Goal: Task Accomplishment & Management: Use online tool/utility

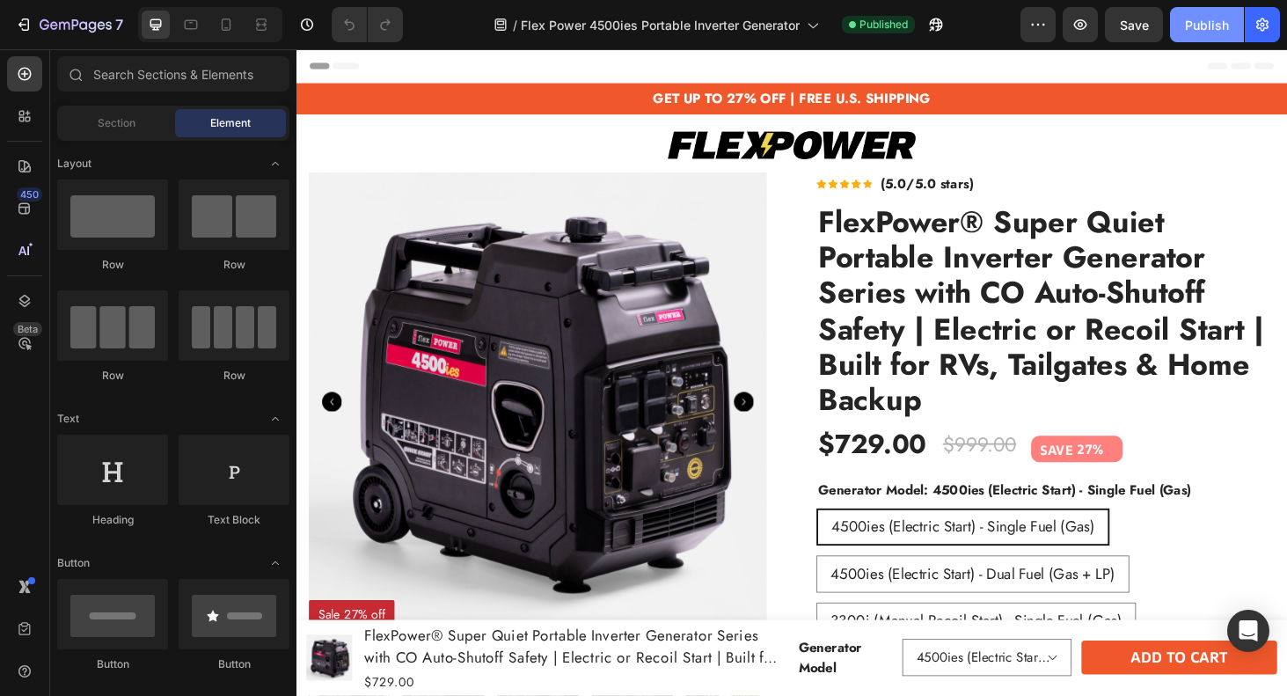
click at [1214, 31] on div "Publish" at bounding box center [1207, 25] width 44 height 18
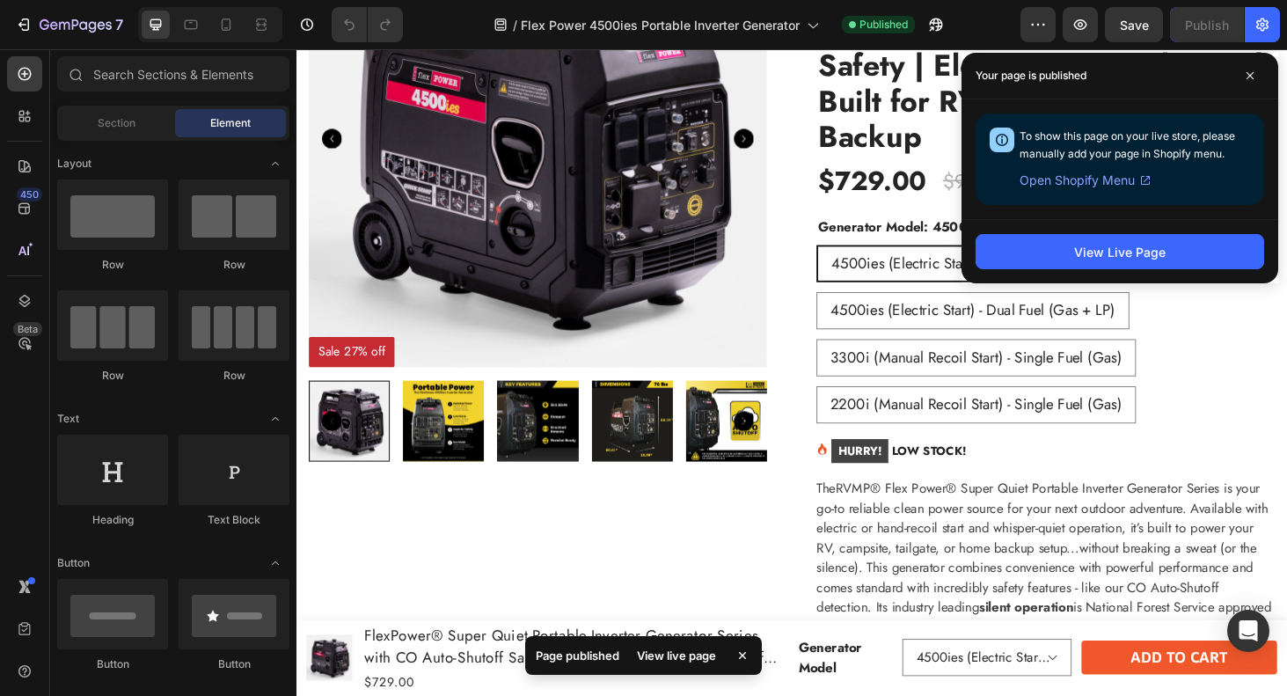
scroll to position [283, 0]
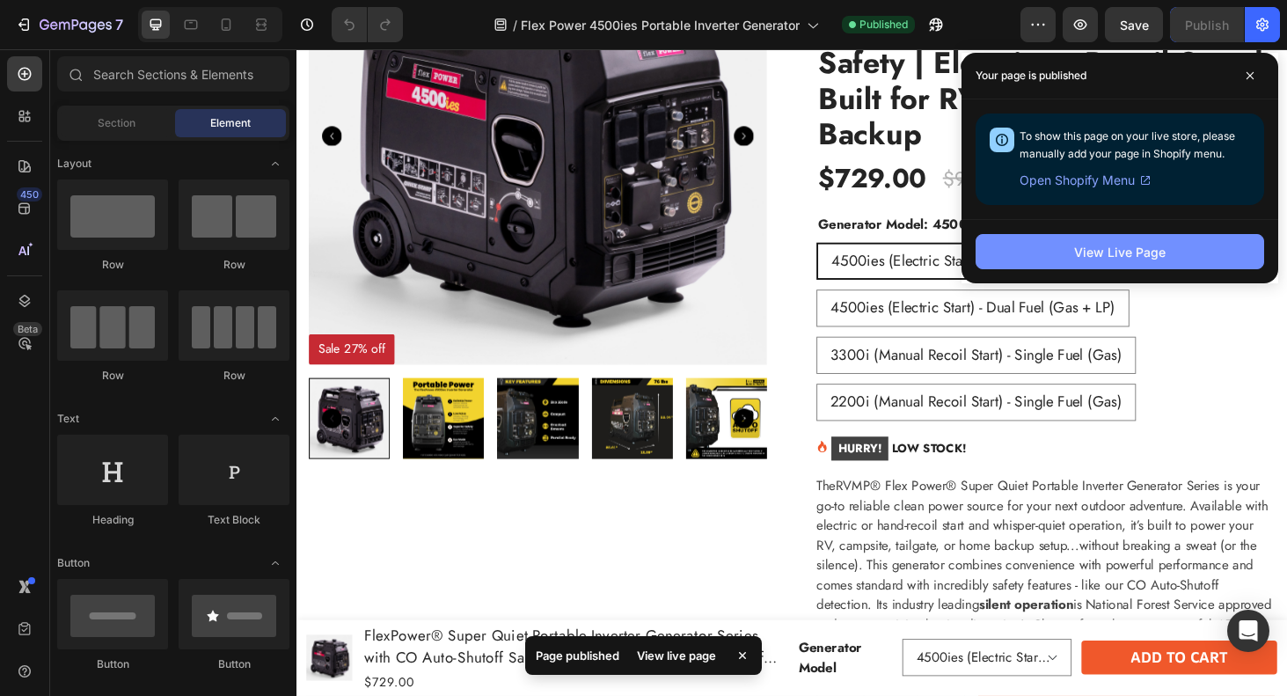
click at [1099, 267] on button "View Live Page" at bounding box center [1119, 251] width 288 height 35
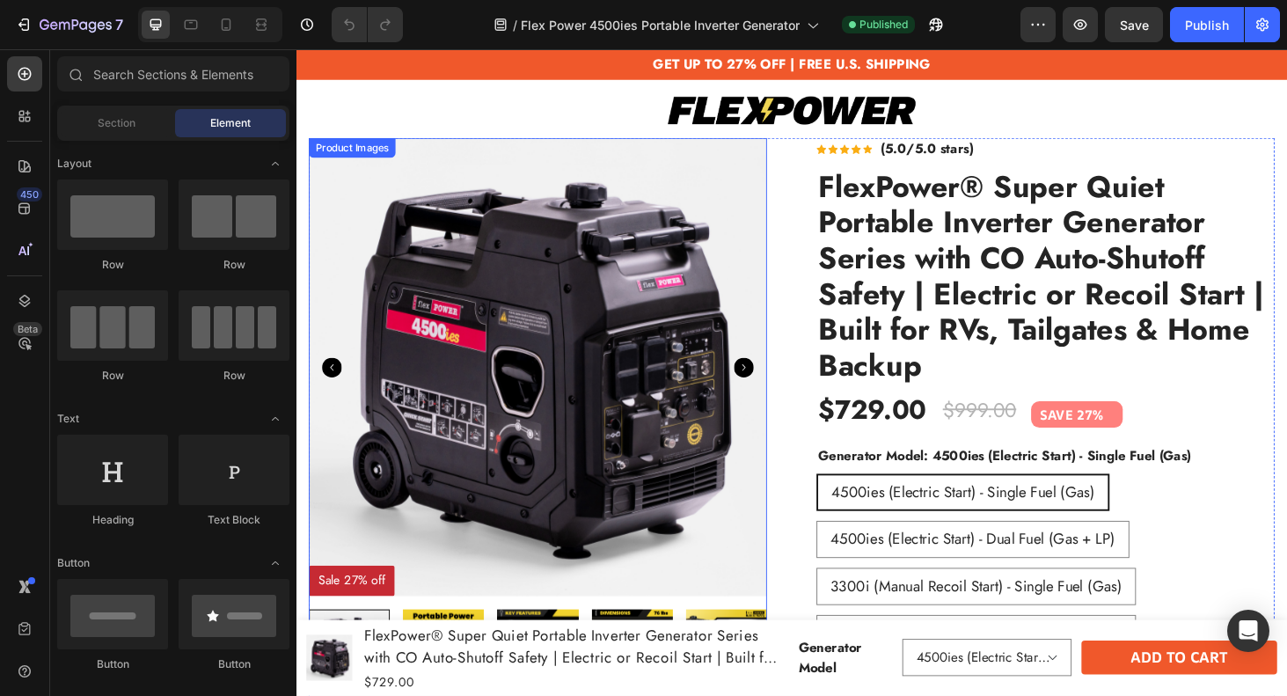
scroll to position [0, 0]
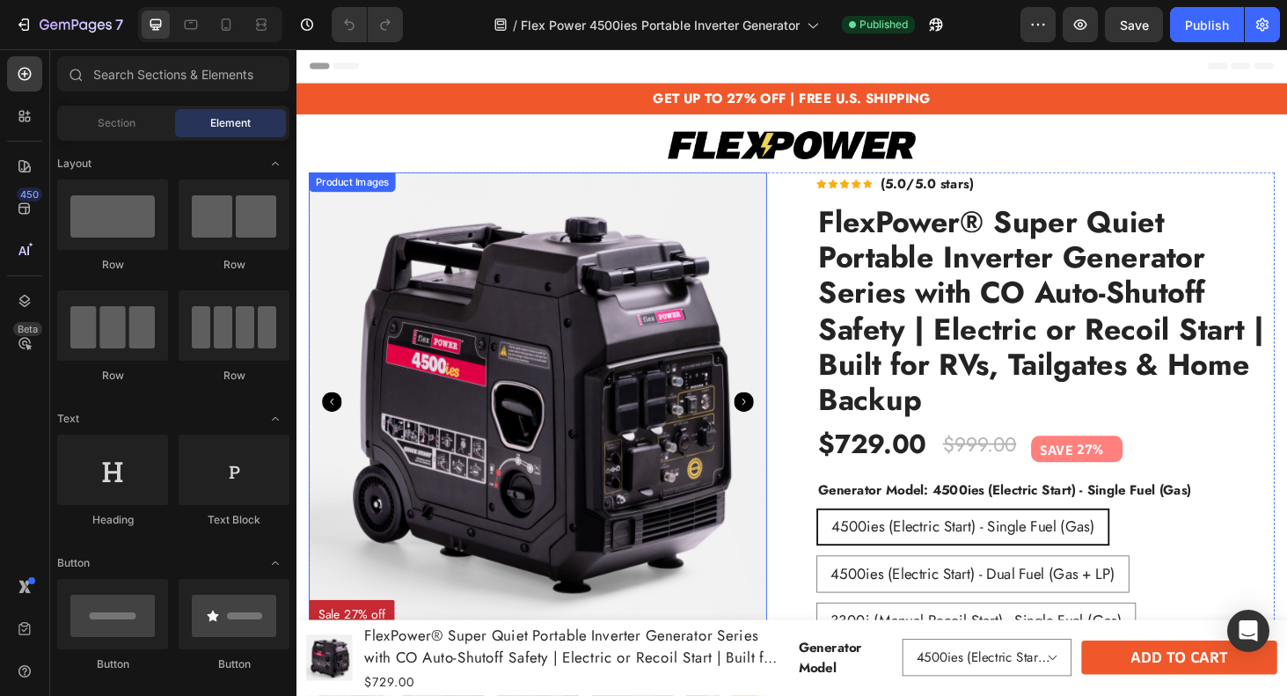
click at [917, 339] on h2 "FlexPower® Super Quiet Portable Inverter Generator Series with CO Auto-Shutoff …" at bounding box center [1095, 327] width 488 height 231
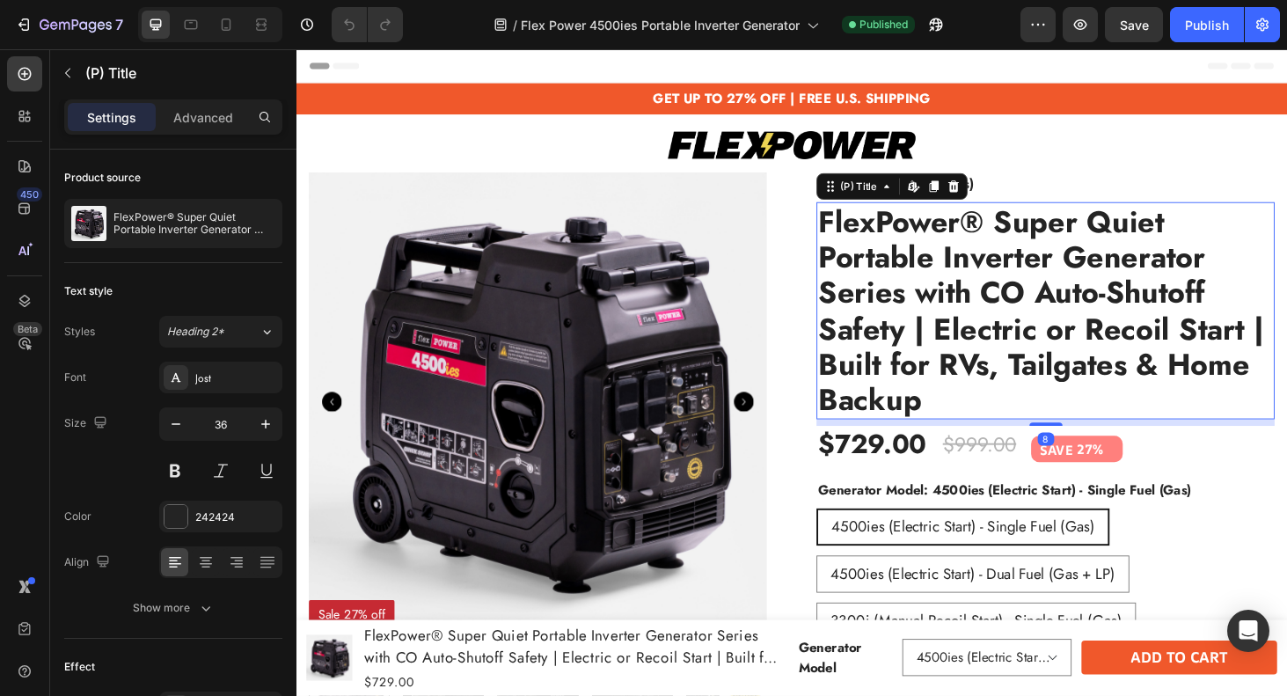
click at [917, 339] on h2 "FlexPower® Super Quiet Portable Inverter Generator Series with CO Auto-Shutoff …" at bounding box center [1095, 327] width 488 height 231
click at [190, 21] on icon at bounding box center [191, 25] width 18 height 18
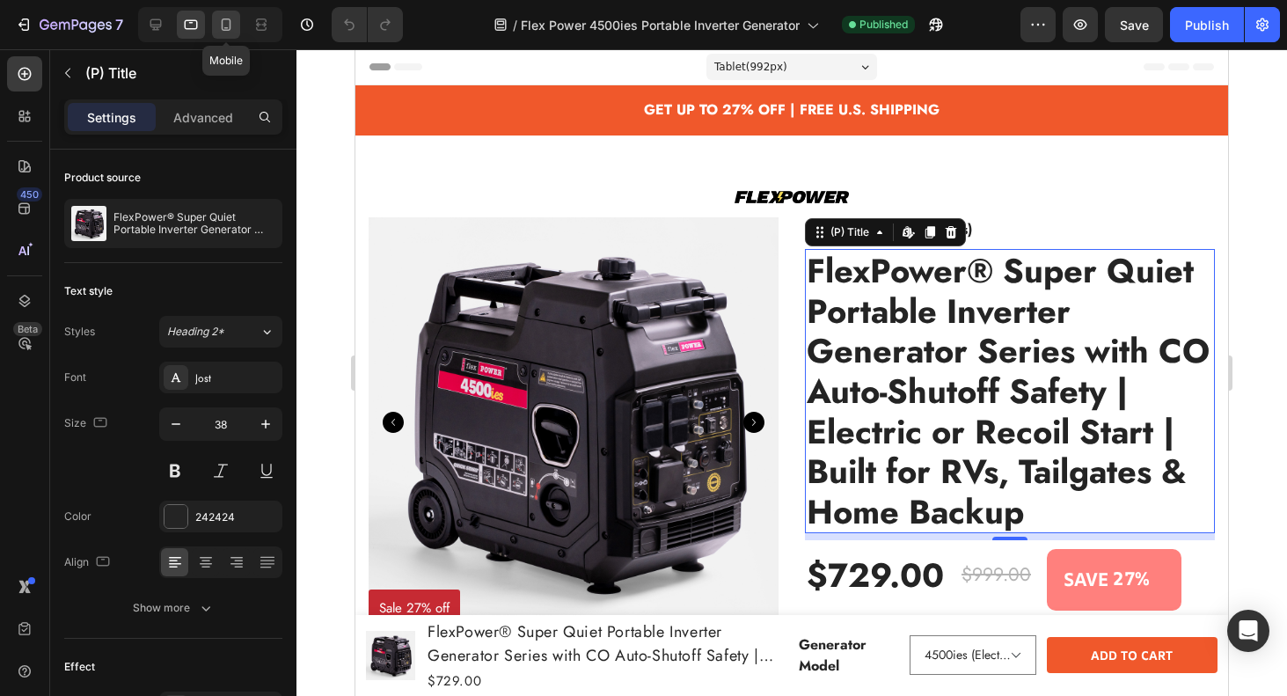
click at [229, 26] on icon at bounding box center [226, 25] width 18 height 18
type input "33"
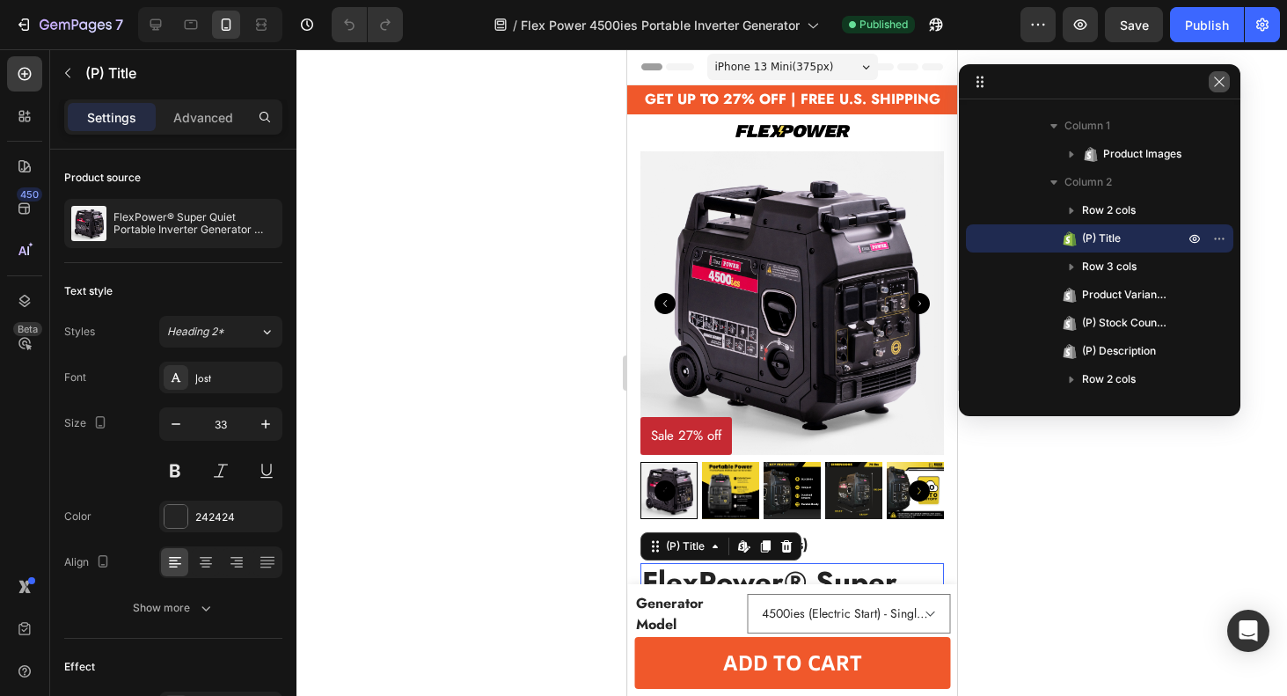
click at [1218, 79] on icon "button" at bounding box center [1219, 82] width 14 height 14
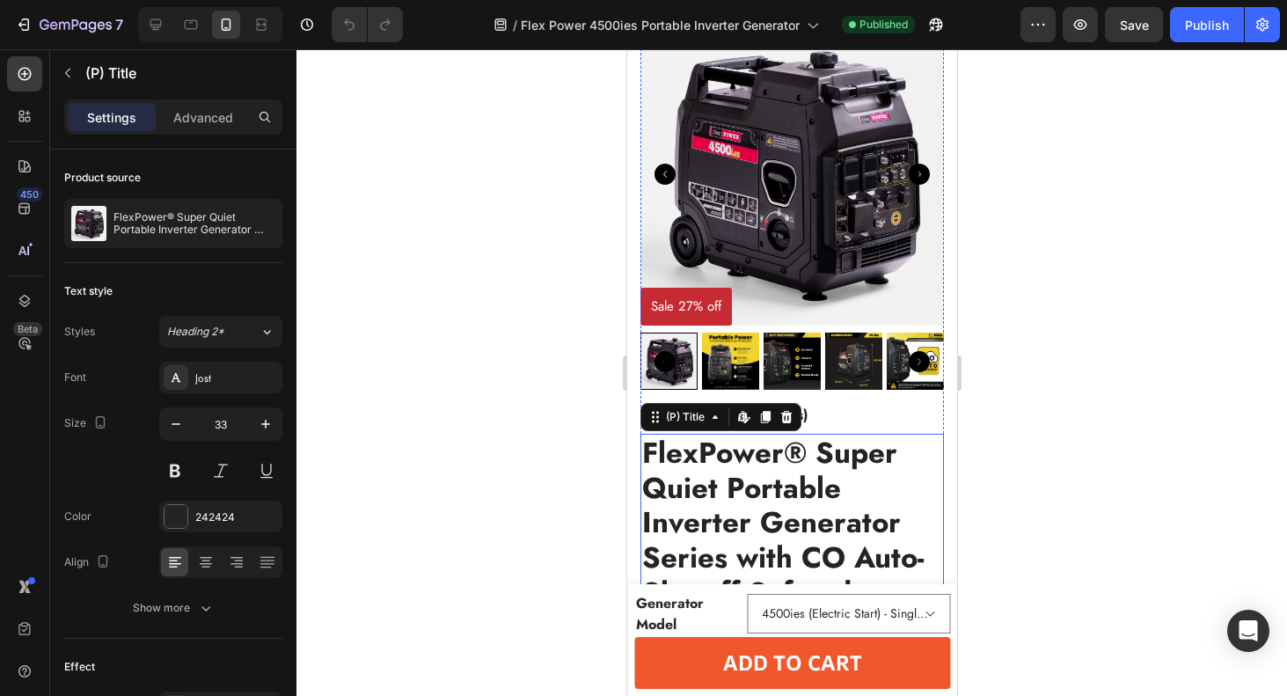
scroll to position [37, 0]
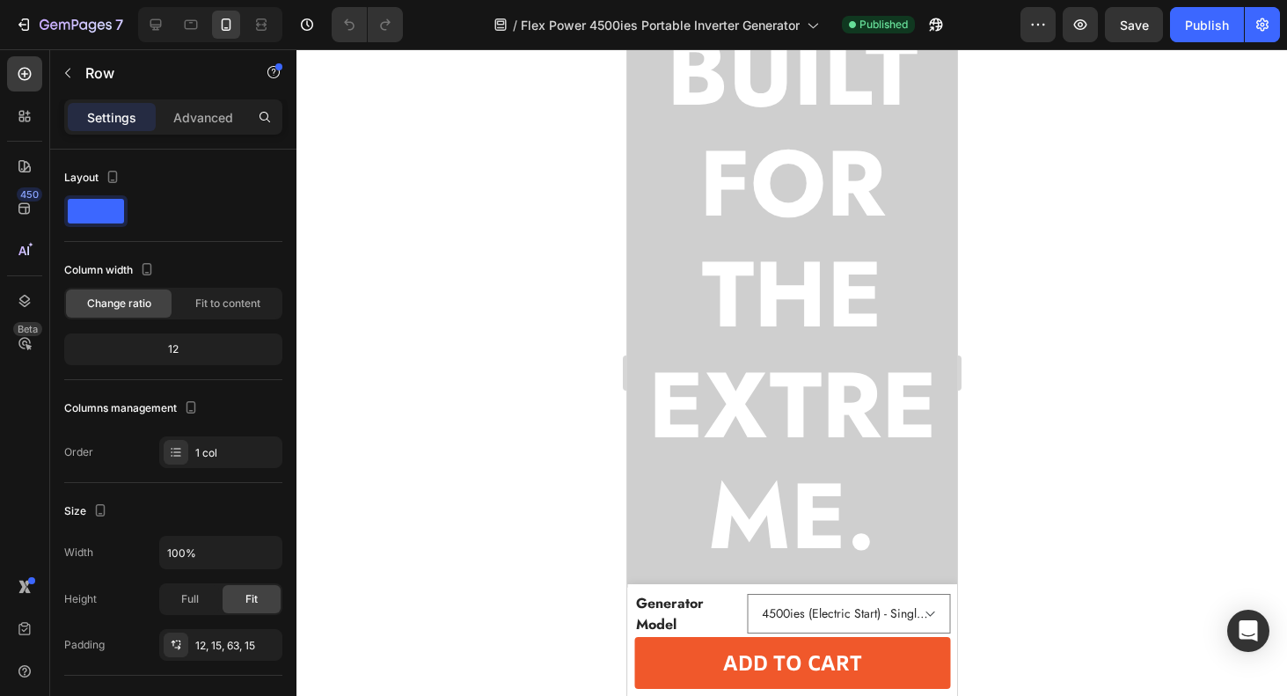
scroll to position [2350, 0]
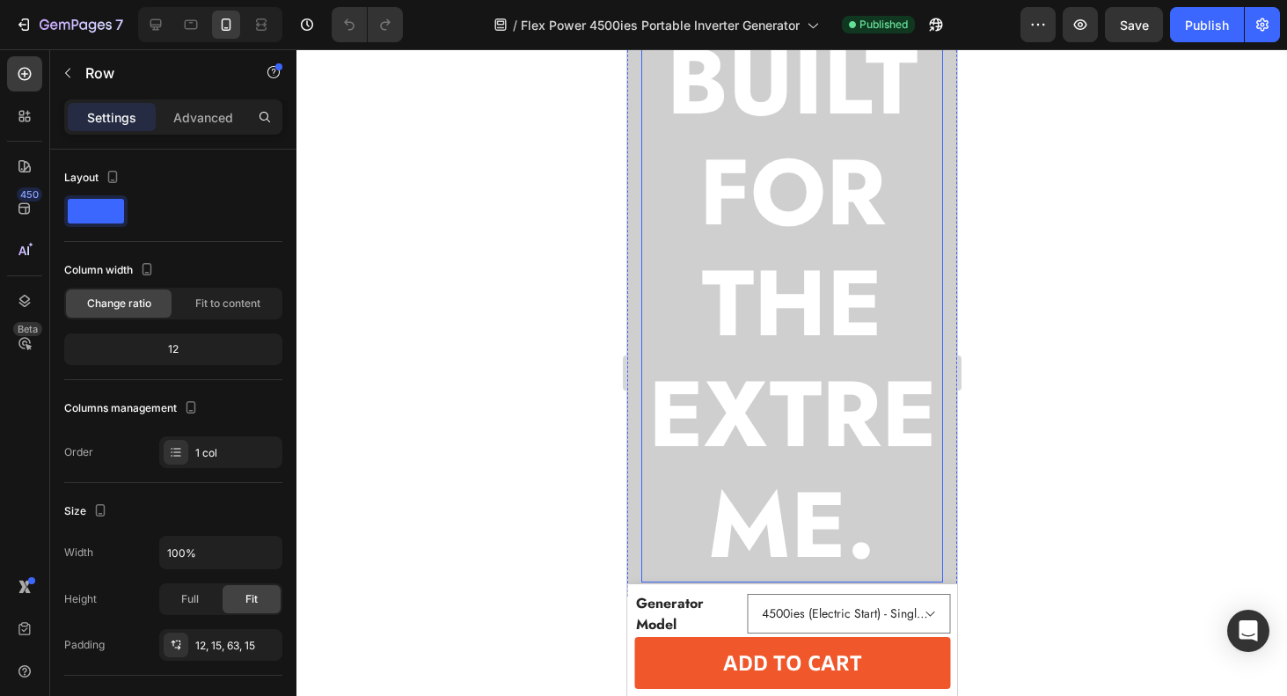
click at [815, 276] on strong "BUILT FOR THE EXTREME." at bounding box center [791, 303] width 288 height 576
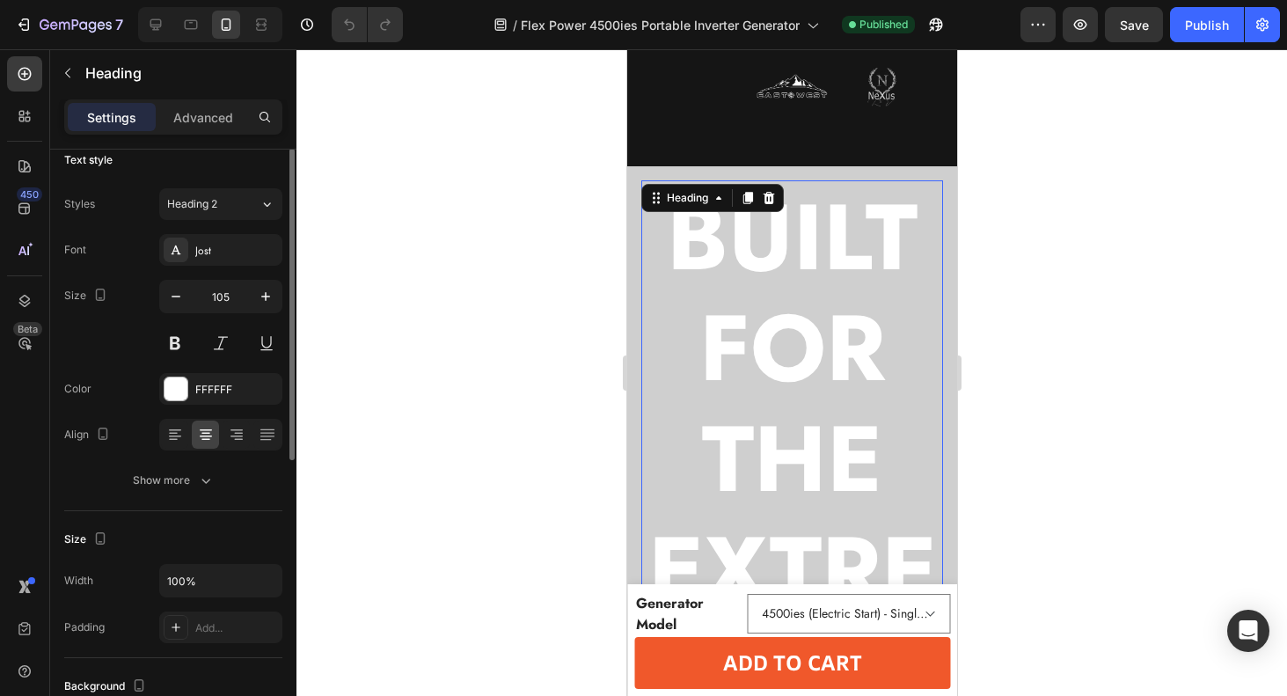
scroll to position [7, 0]
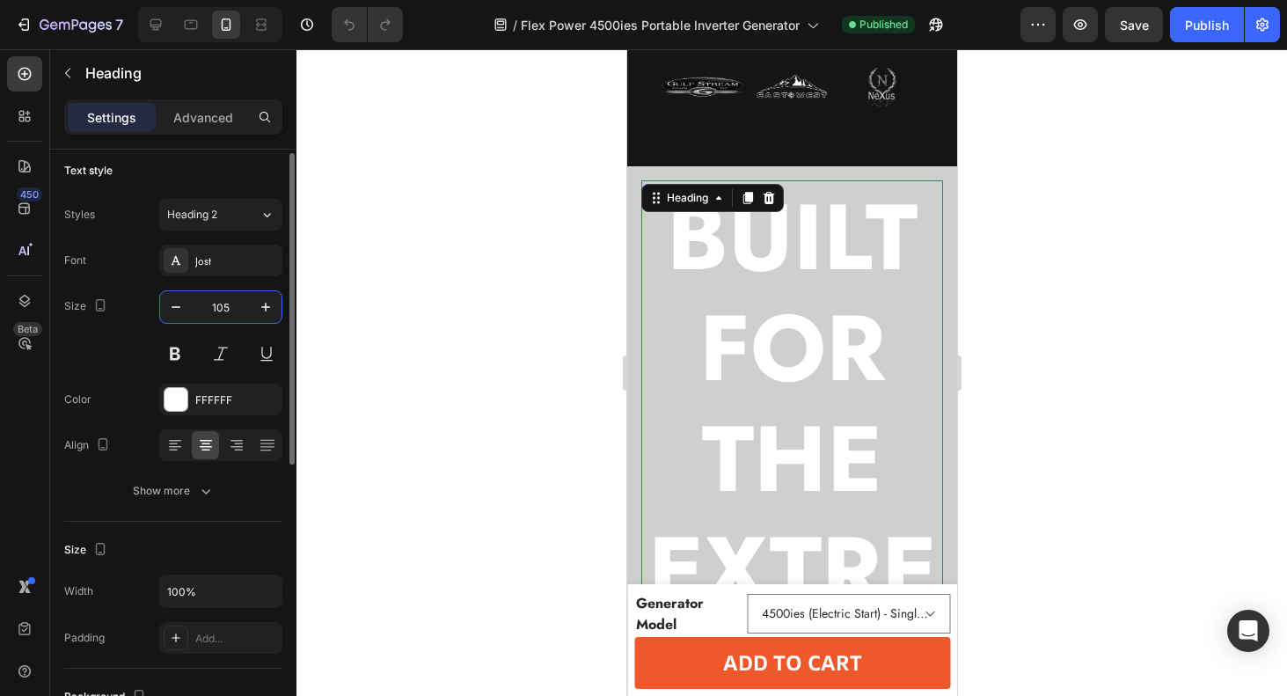
click at [223, 307] on input "105" at bounding box center [221, 307] width 58 height 32
click at [223, 304] on input "105" at bounding box center [221, 307] width 58 height 32
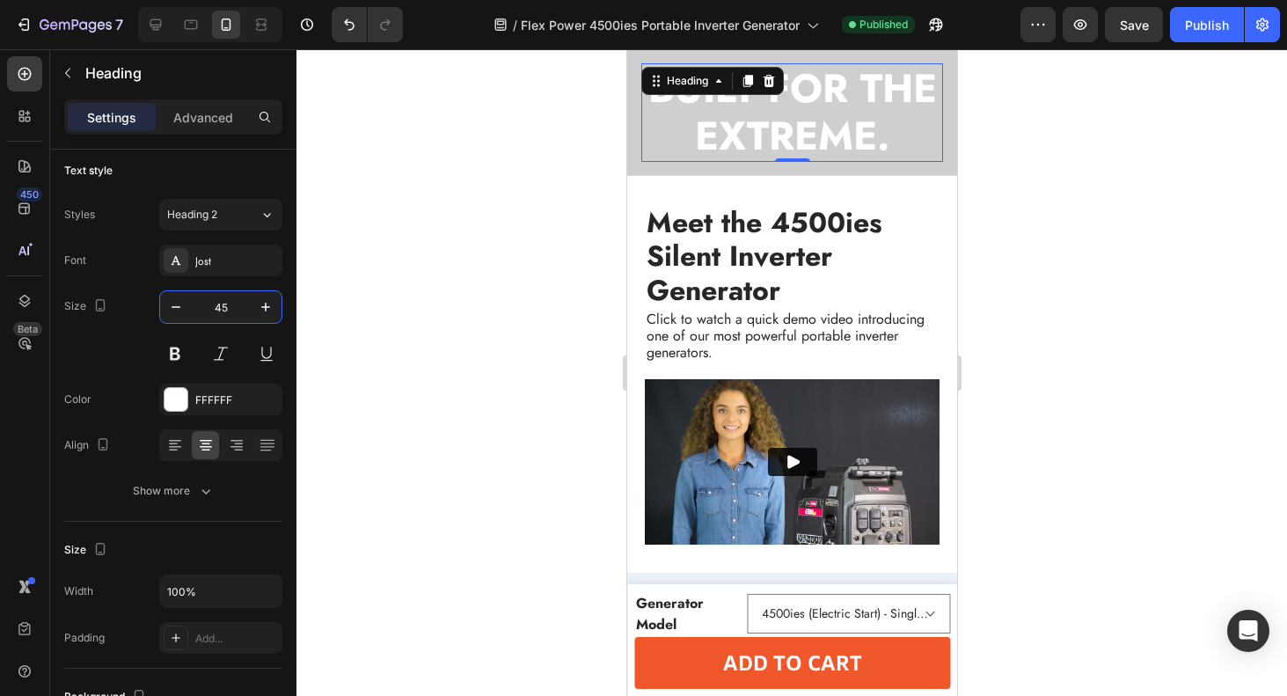
scroll to position [2153, 0]
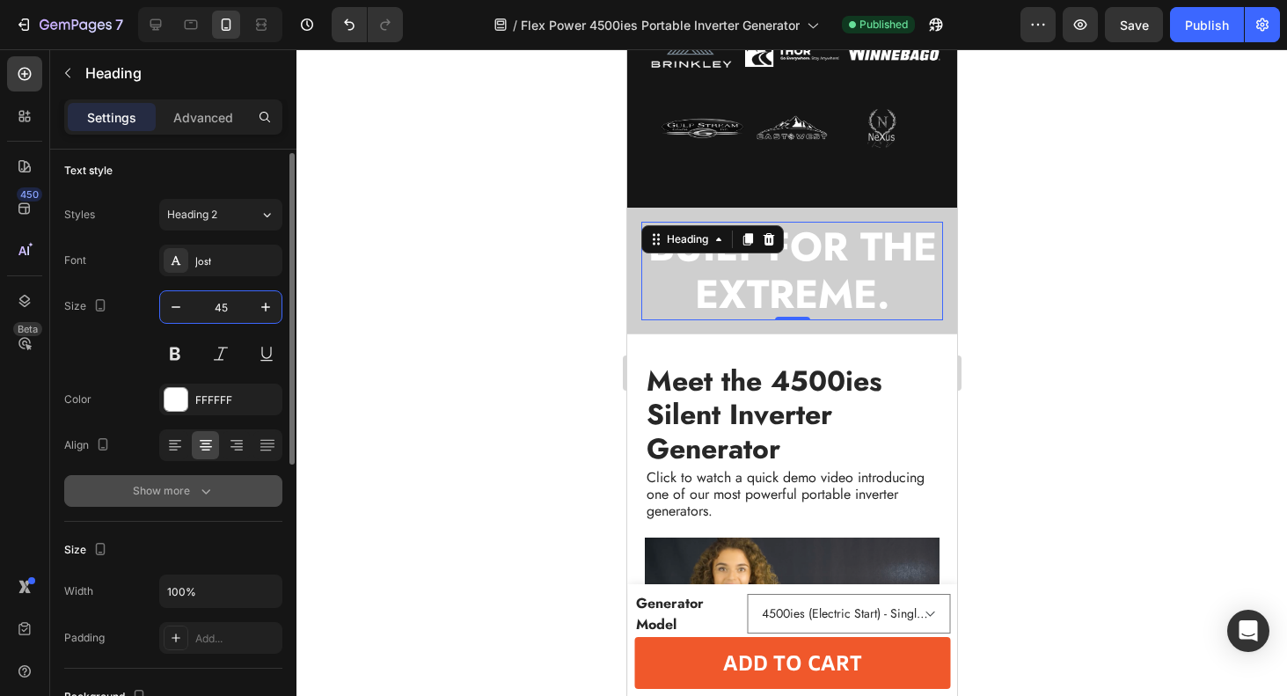
type input "45"
click at [190, 490] on div "Show more" at bounding box center [174, 491] width 82 height 18
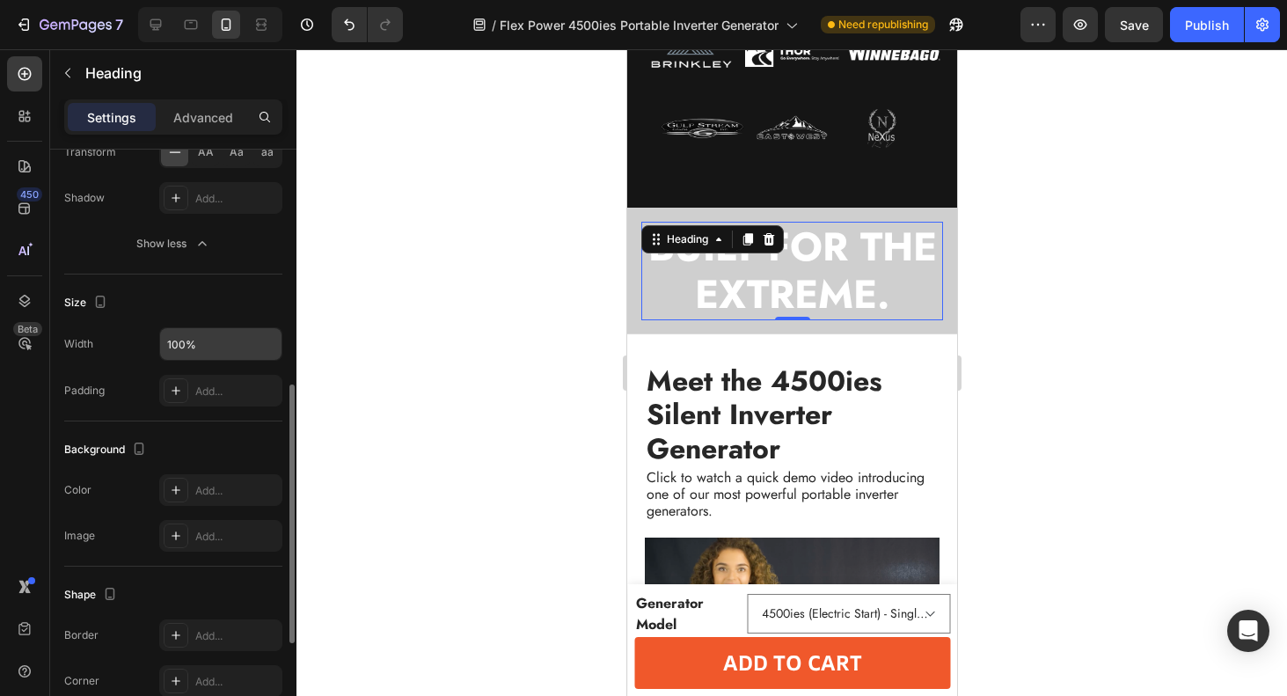
scroll to position [485, 0]
click at [200, 339] on input "100%" at bounding box center [220, 346] width 121 height 32
click at [196, 349] on input "100%" at bounding box center [220, 346] width 121 height 32
click at [181, 388] on icon at bounding box center [176, 392] width 14 height 14
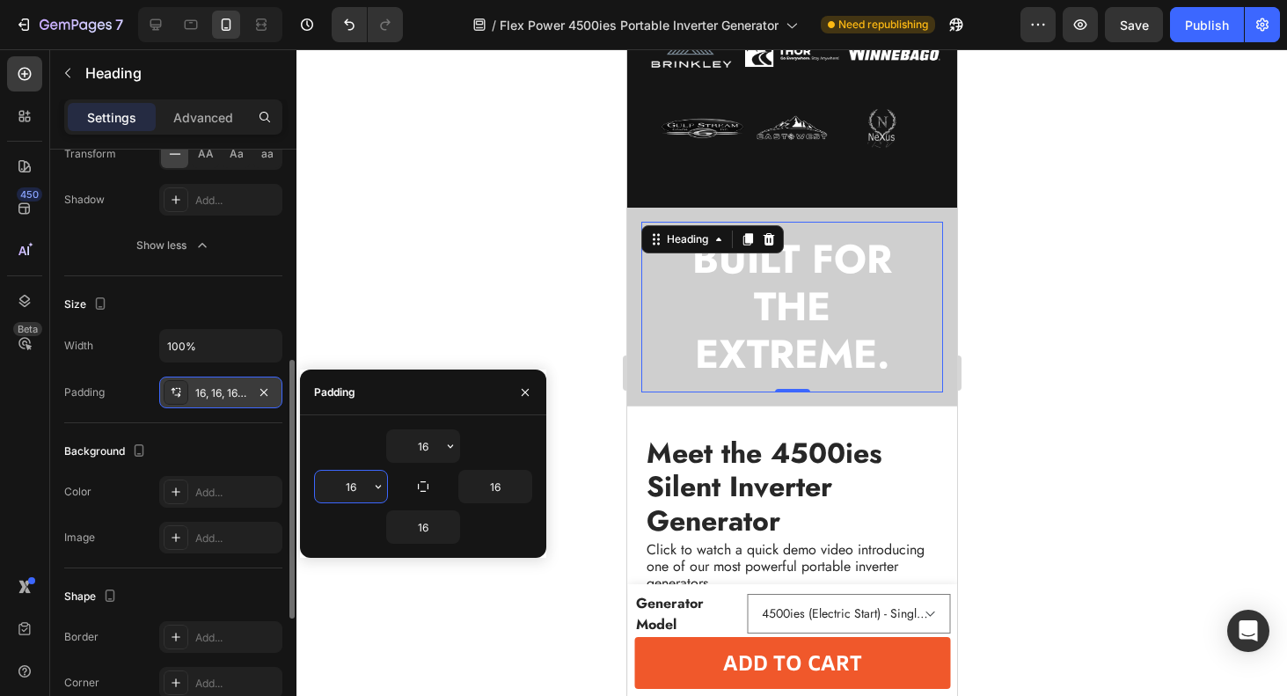
click at [347, 485] on input "16" at bounding box center [351, 487] width 72 height 32
click at [377, 489] on icon "button" at bounding box center [378, 486] width 14 height 14
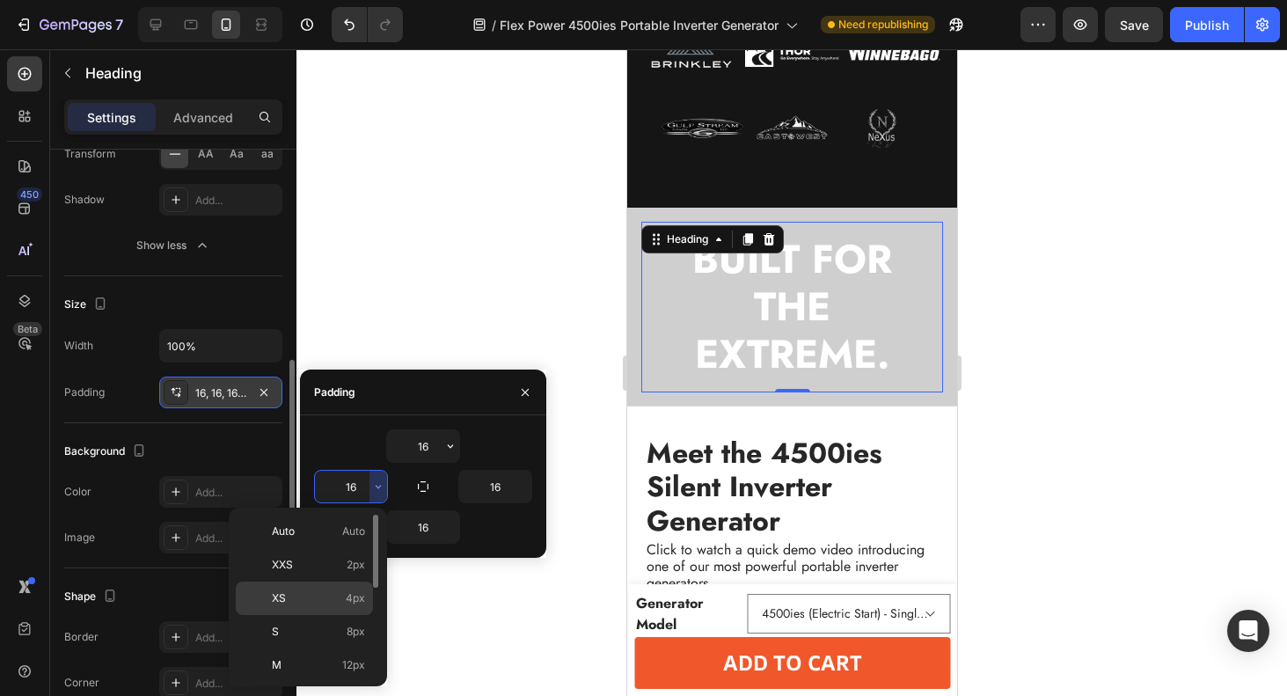
click at [303, 589] on div "XS 4px" at bounding box center [304, 597] width 137 height 33
type input "4"
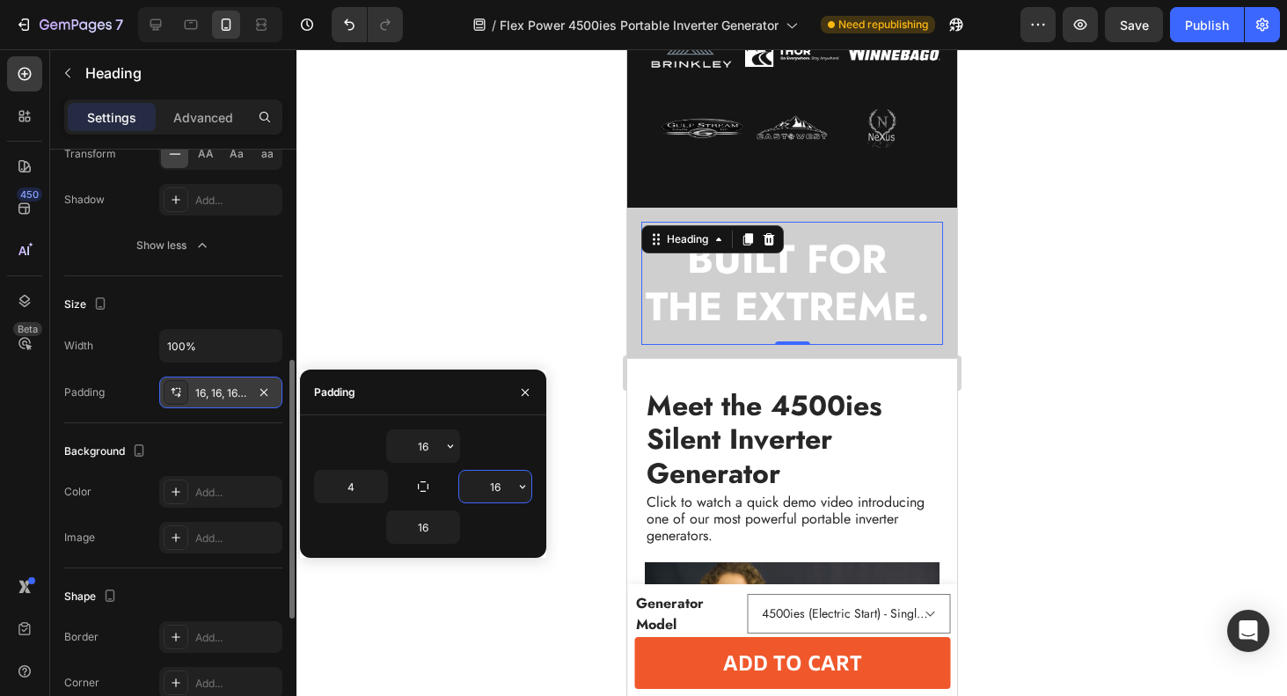
click at [499, 489] on input "16" at bounding box center [495, 487] width 72 height 32
click at [528, 493] on icon "button" at bounding box center [522, 486] width 14 height 14
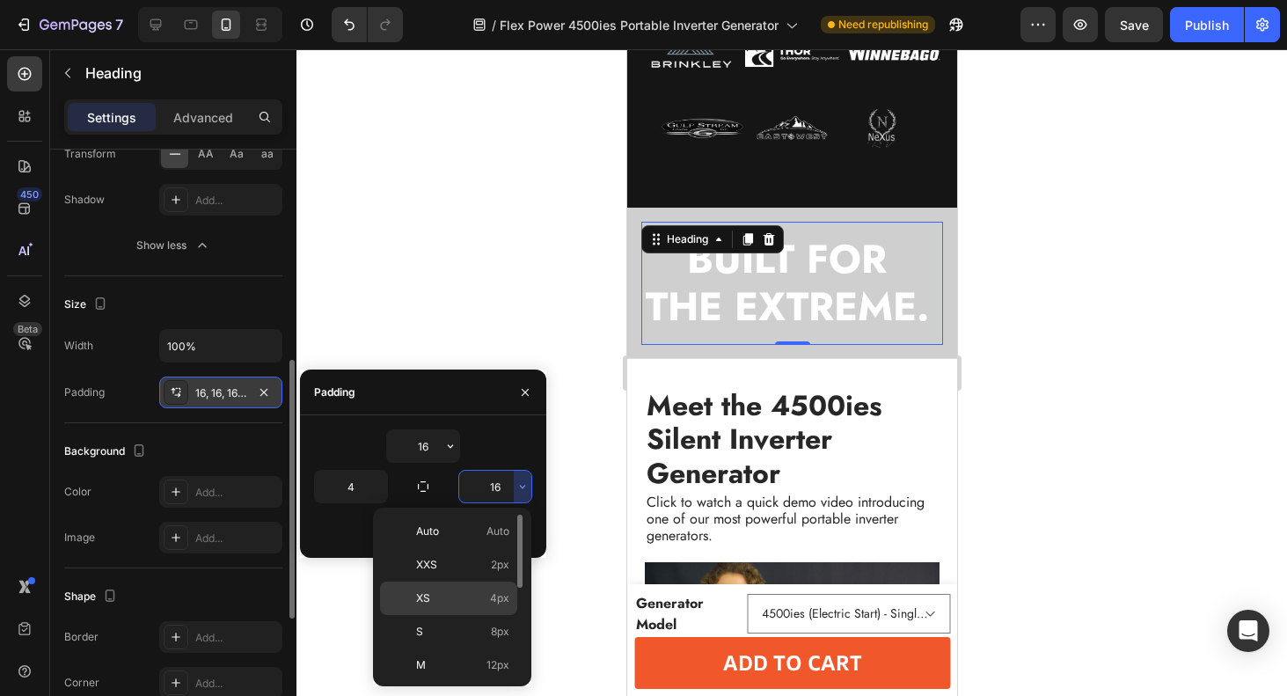
click at [449, 597] on p "XS 4px" at bounding box center [462, 598] width 93 height 16
type input "4"
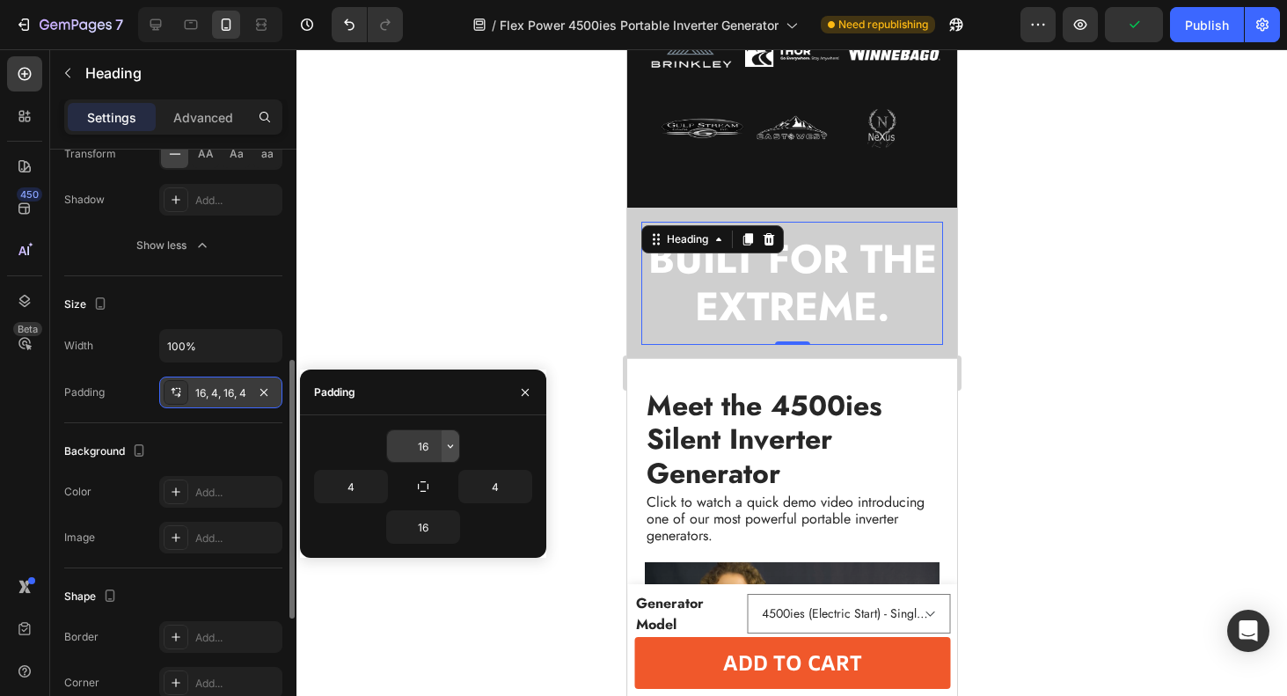
click at [450, 449] on icon "button" at bounding box center [450, 446] width 14 height 14
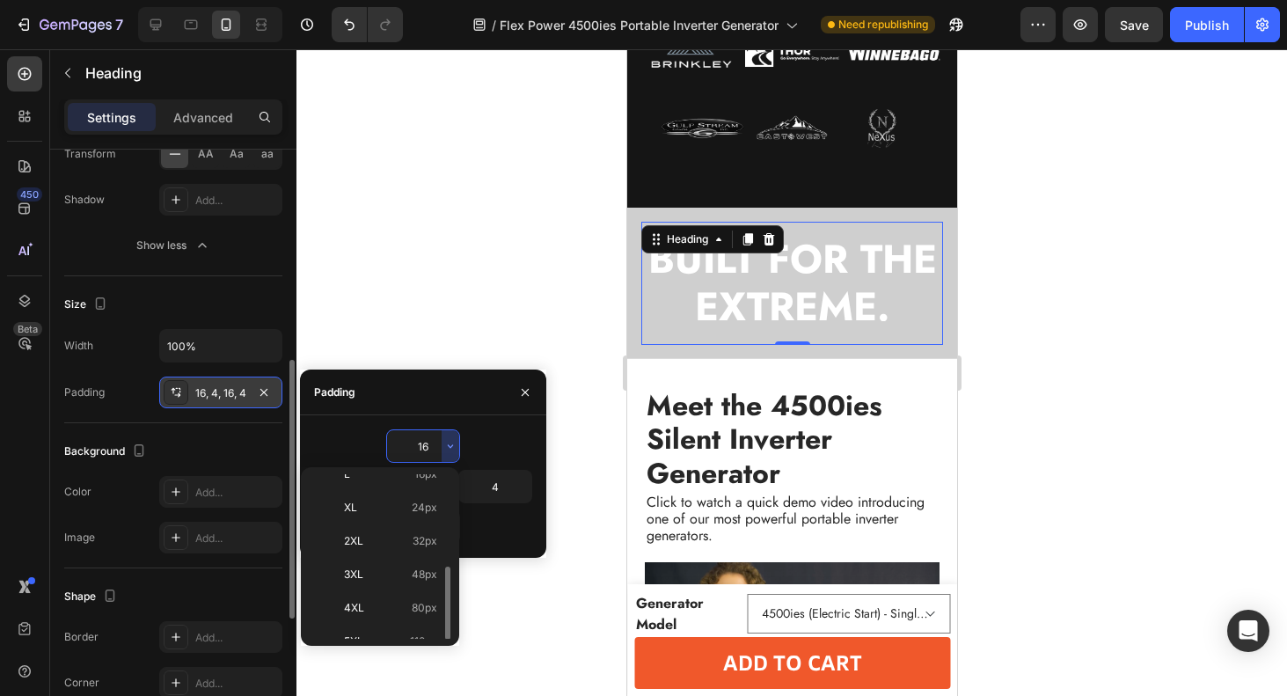
scroll to position [203, 0]
click at [396, 527] on p "2XL 32px" at bounding box center [390, 522] width 93 height 16
type input "32"
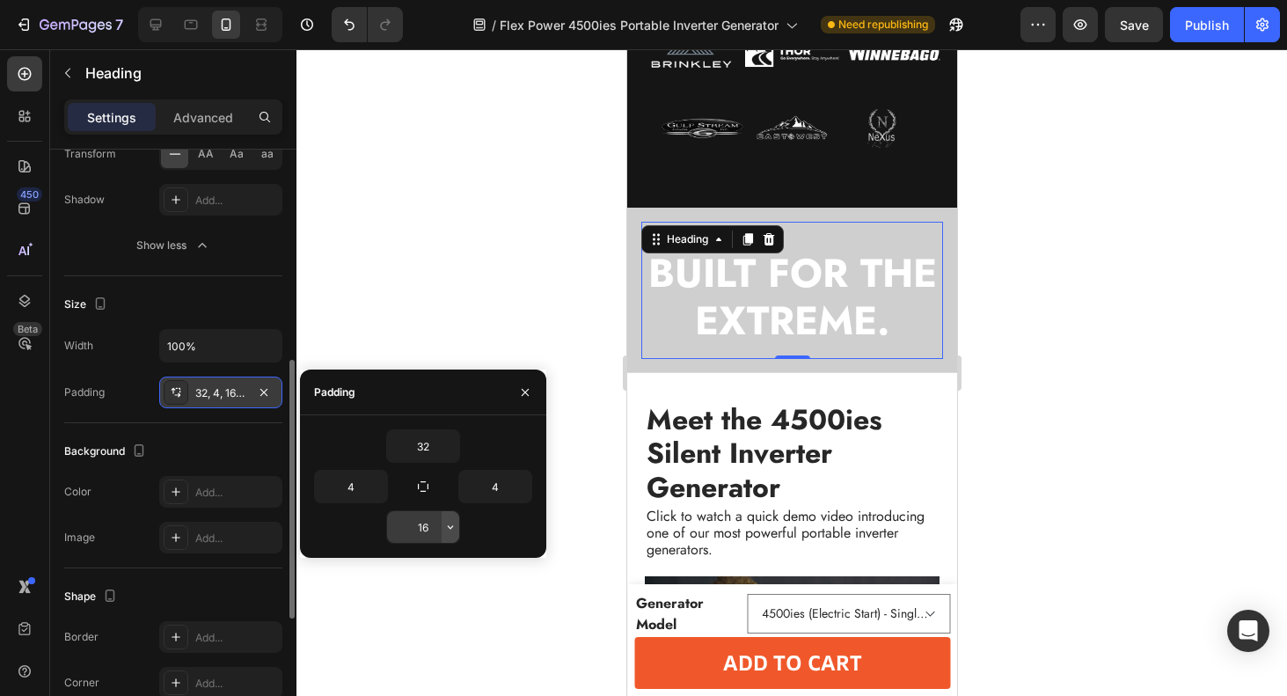
click at [449, 531] on icon "button" at bounding box center [450, 527] width 14 height 14
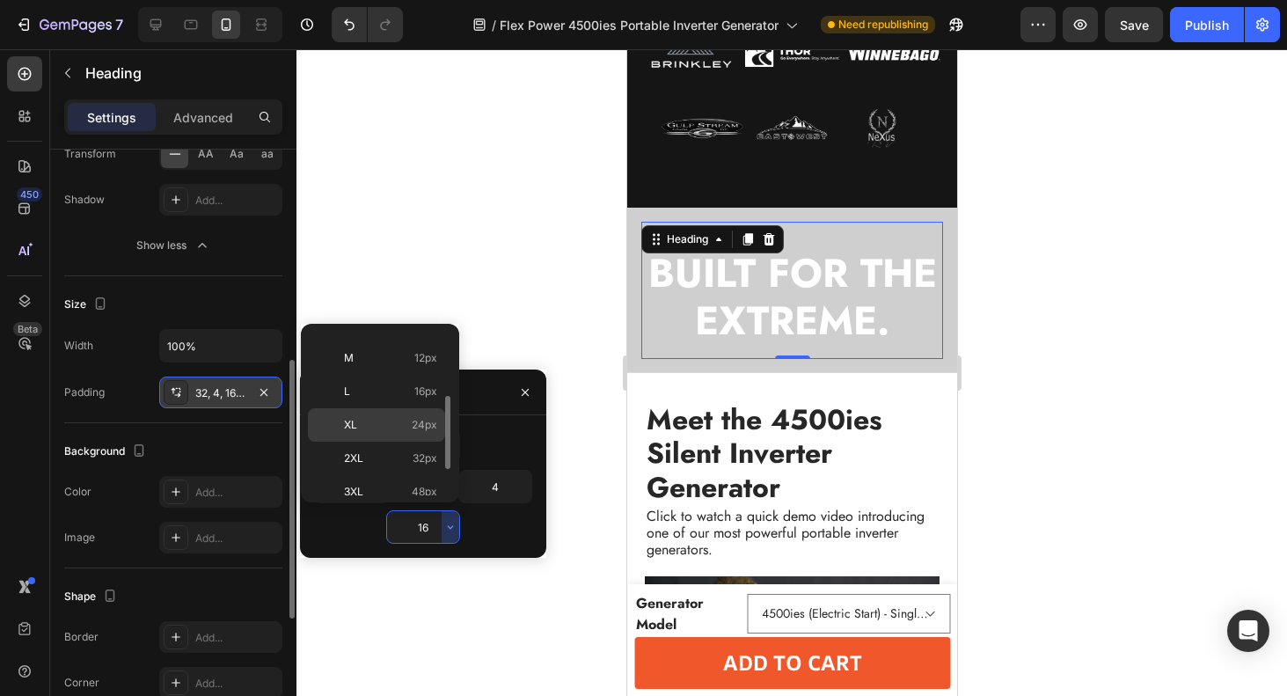
scroll to position [130, 0]
click at [398, 454] on p "2XL 32px" at bounding box center [390, 451] width 93 height 16
type input "32"
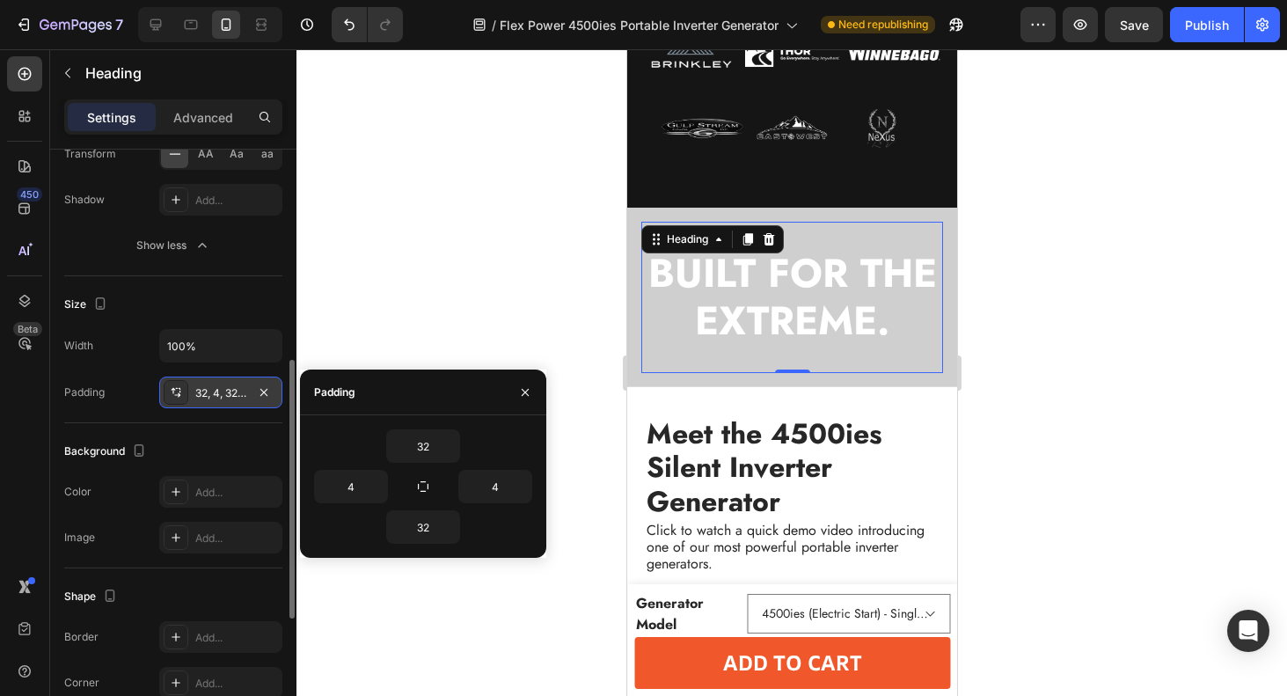
click at [435, 324] on div at bounding box center [791, 372] width 990 height 646
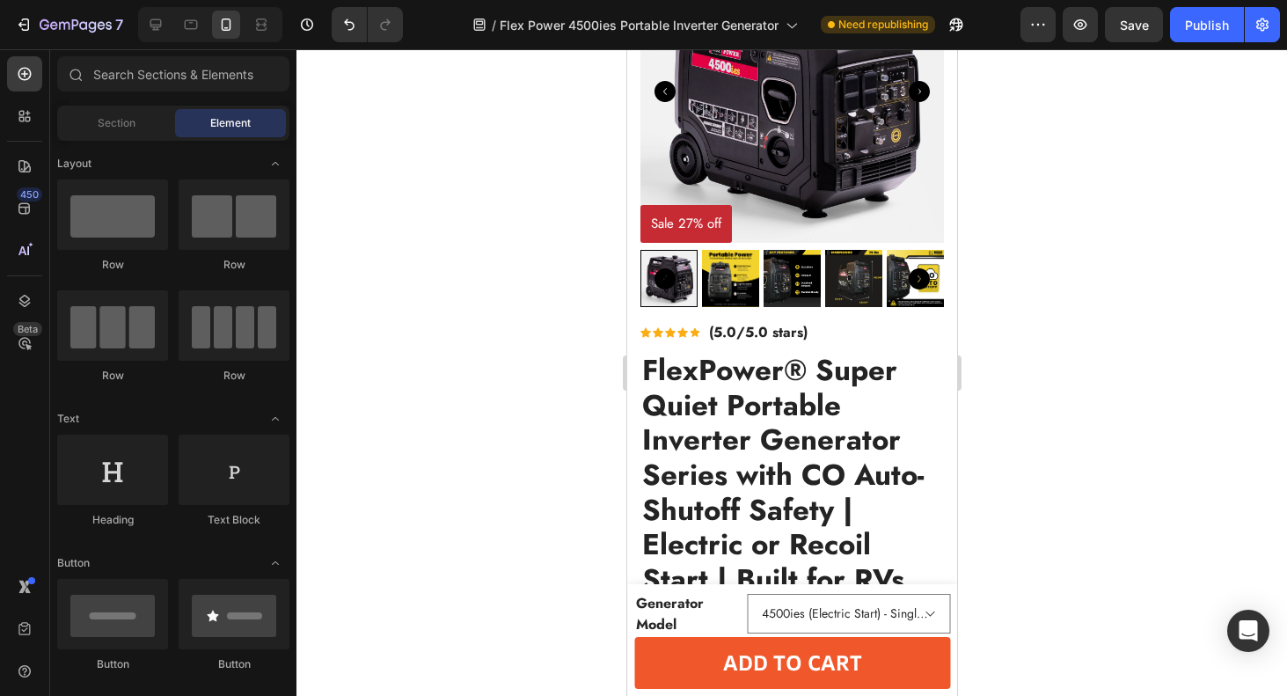
scroll to position [0, 0]
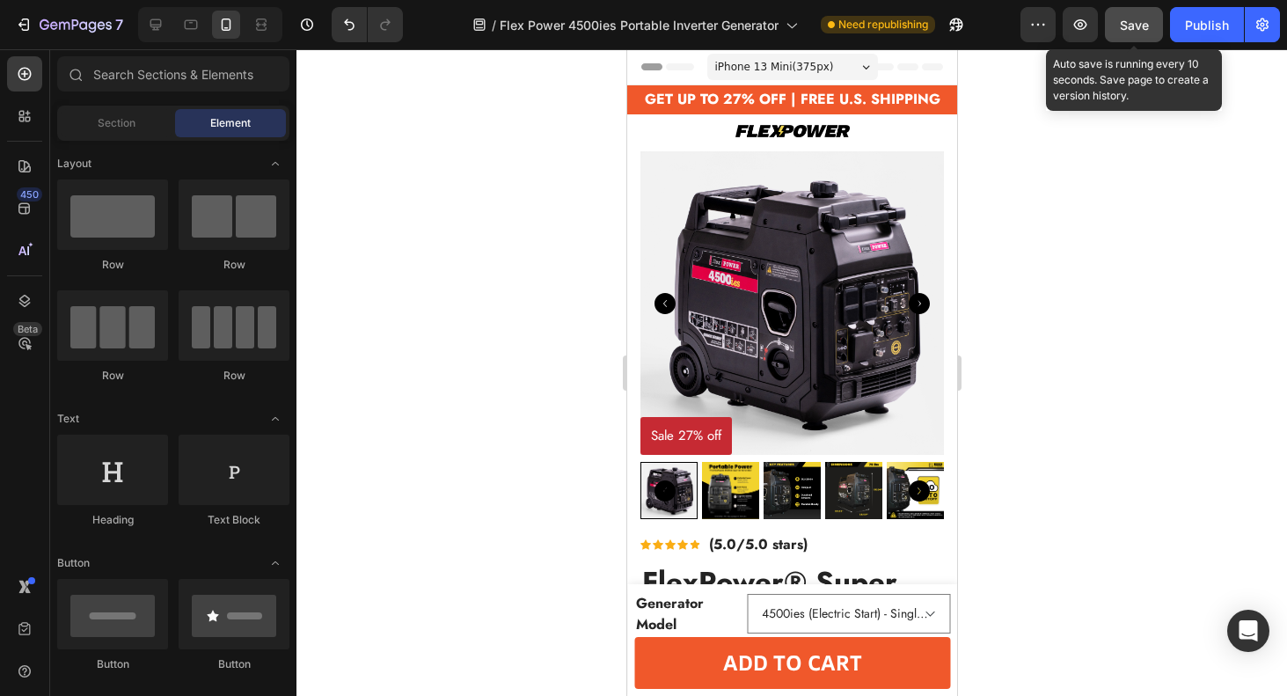
click at [1148, 25] on span "Save" at bounding box center [1134, 25] width 29 height 15
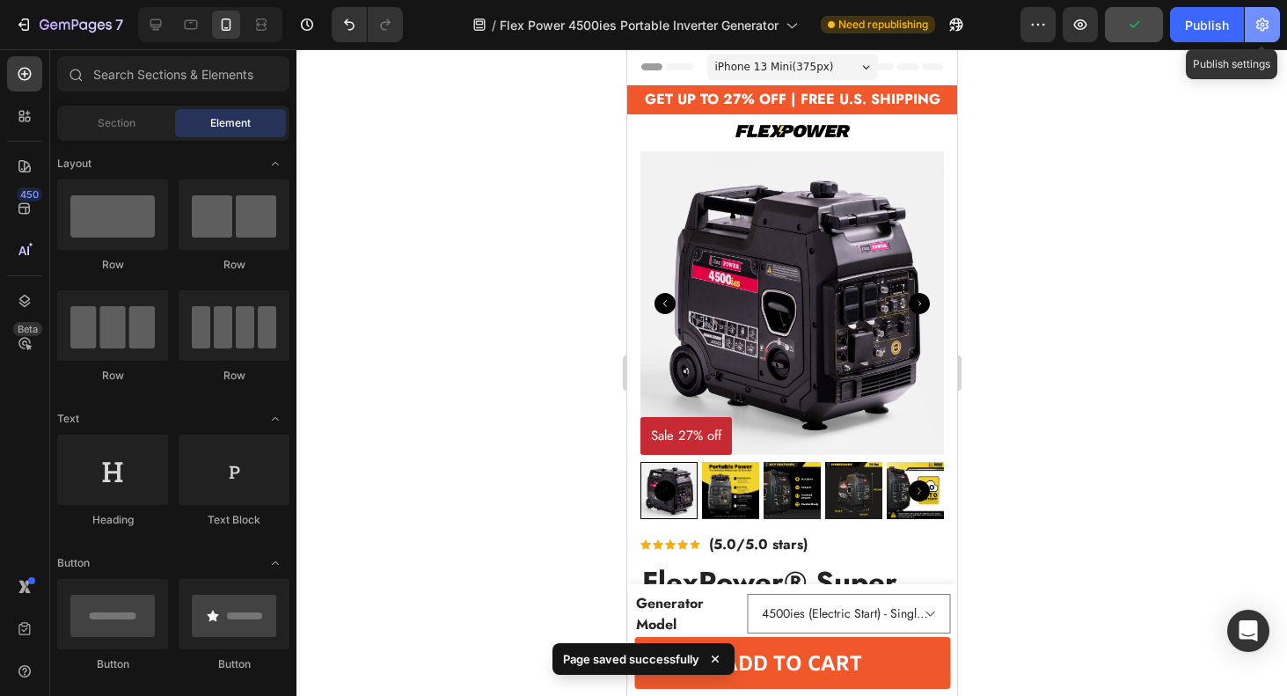
click at [1258, 21] on icon "button" at bounding box center [1262, 24] width 12 height 13
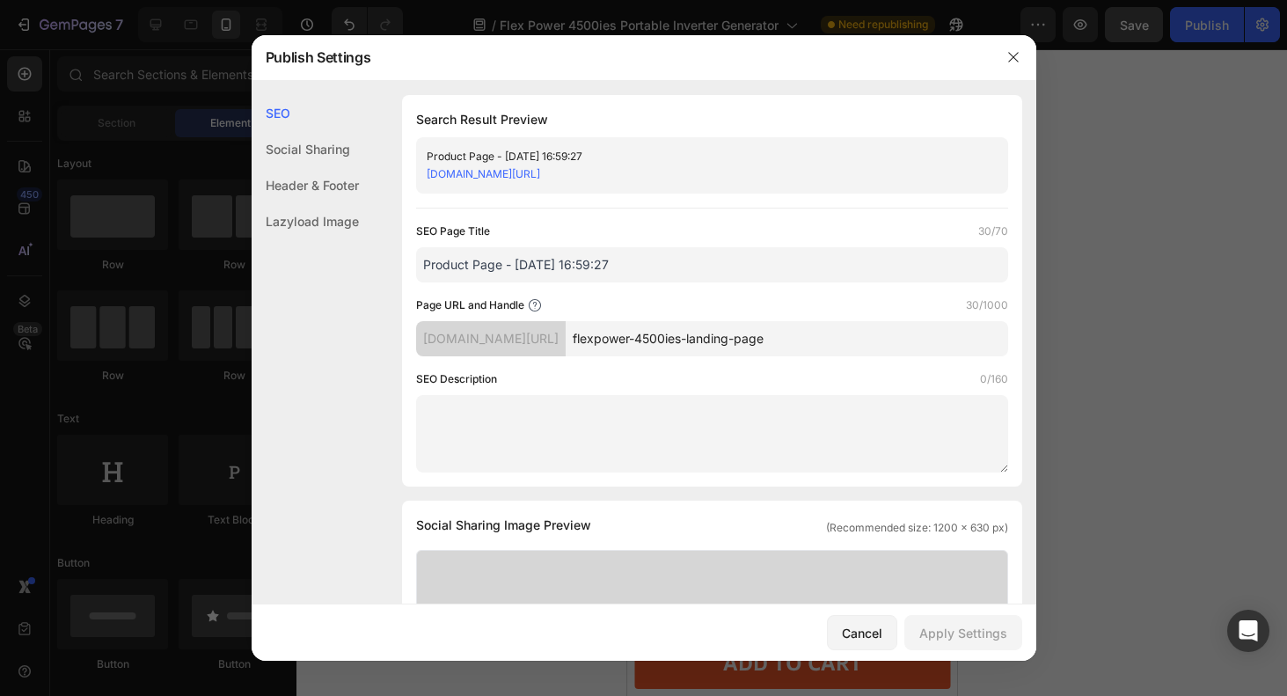
click at [522, 148] on div "Product Page - [DATE] 16:59:27" at bounding box center [698, 157] width 542 height 18
click at [518, 155] on div "Product Page - [DATE] 16:59:27" at bounding box center [698, 157] width 542 height 18
click at [515, 155] on div "Product Page - [DATE] 16:59:27" at bounding box center [698, 157] width 542 height 18
click at [548, 254] on input "Product Page - [DATE] 16:59:27" at bounding box center [712, 264] width 592 height 35
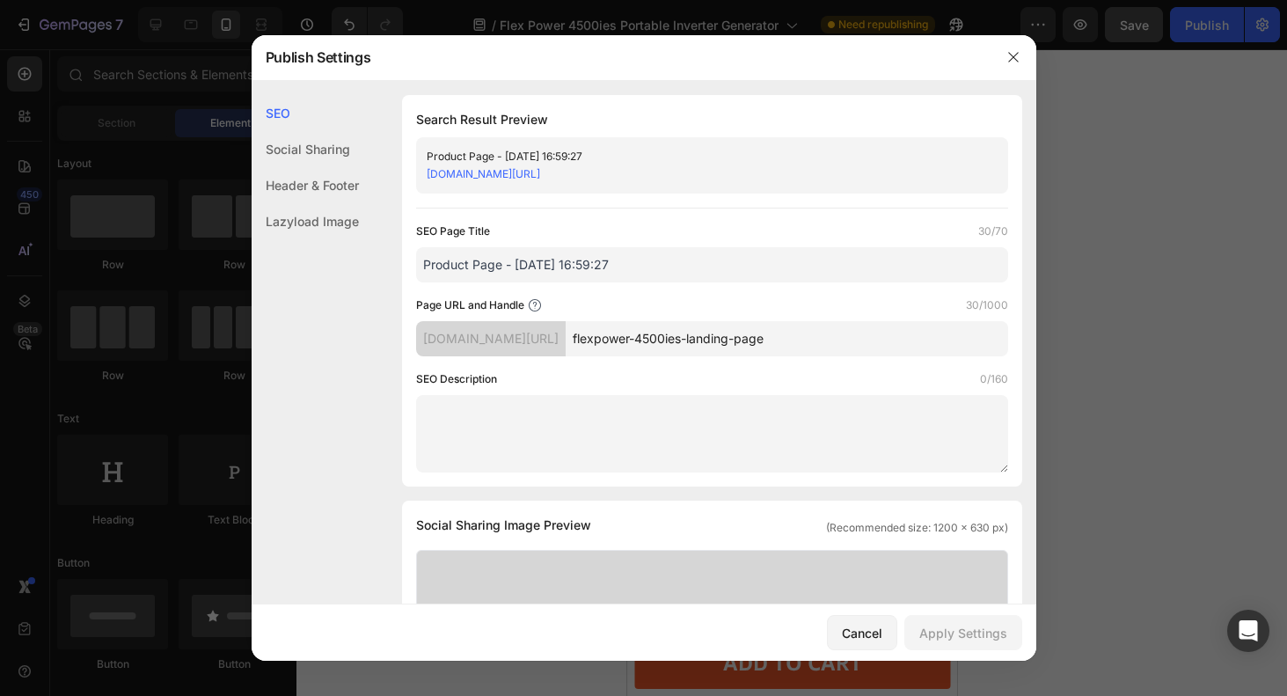
click at [548, 254] on input "Product Page - [DATE] 16:59:27" at bounding box center [712, 264] width 592 height 35
type input "Flex Power 4500ies Portable Inverter Generator"
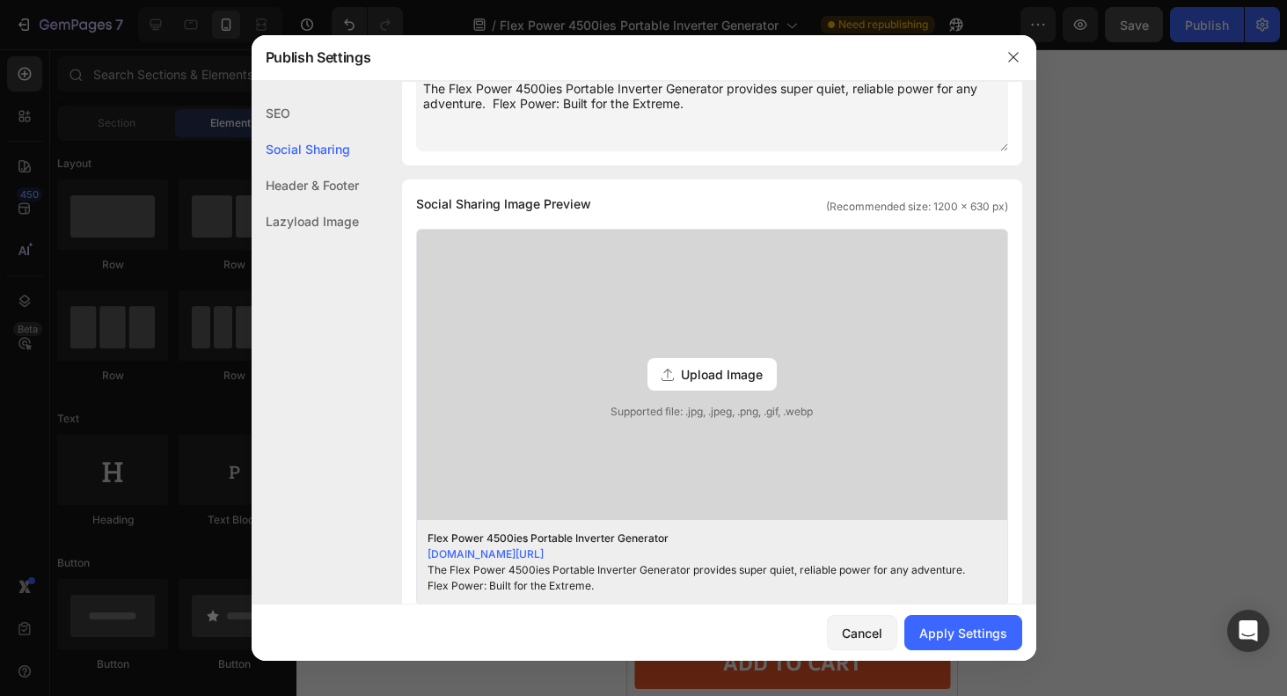
scroll to position [358, 0]
type textarea "The Flex Power 4500ies Portable Inverter Generator provides super quiet, reliab…"
click at [726, 376] on span "Upload Image" at bounding box center [722, 372] width 82 height 18
click at [0, 0] on input "Upload Image Supported file: .jpg, .jpeg, .png, .gif, .webp" at bounding box center [0, 0] width 0 height 0
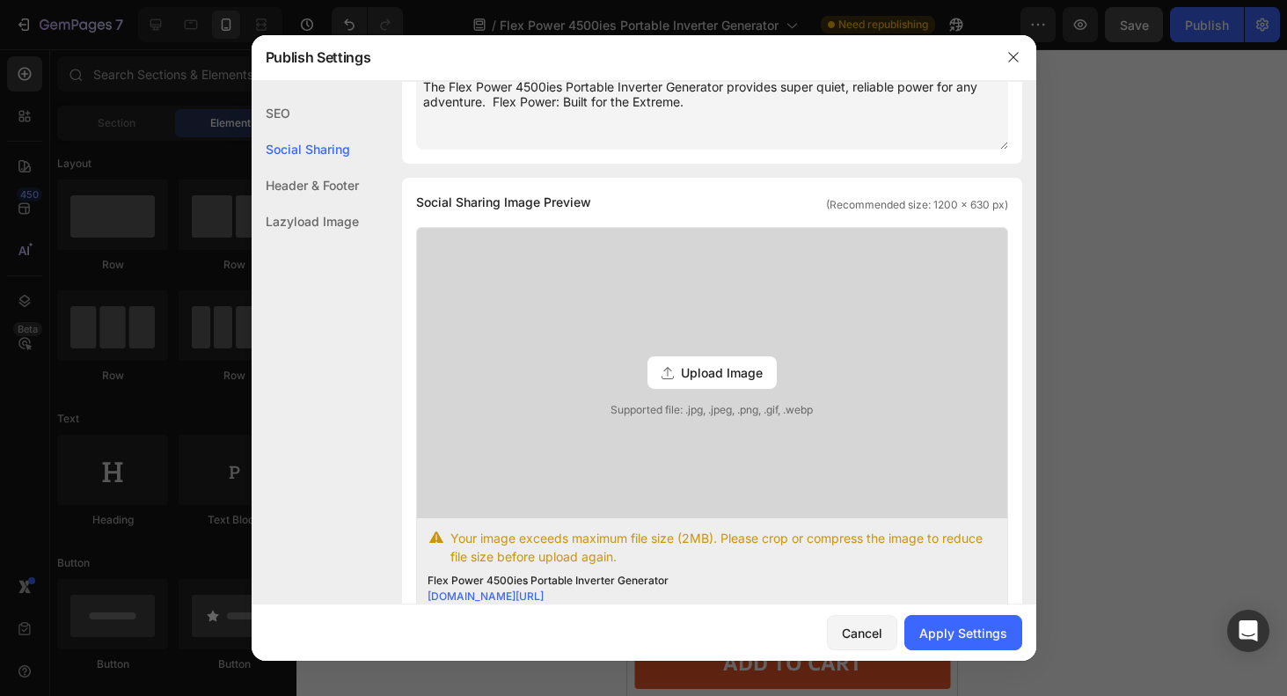
click at [732, 368] on span "Upload Image" at bounding box center [722, 372] width 82 height 18
click at [0, 0] on input "Upload Image Supported file: .jpg, .jpeg, .png, .gif, .webp" at bounding box center [0, 0] width 0 height 0
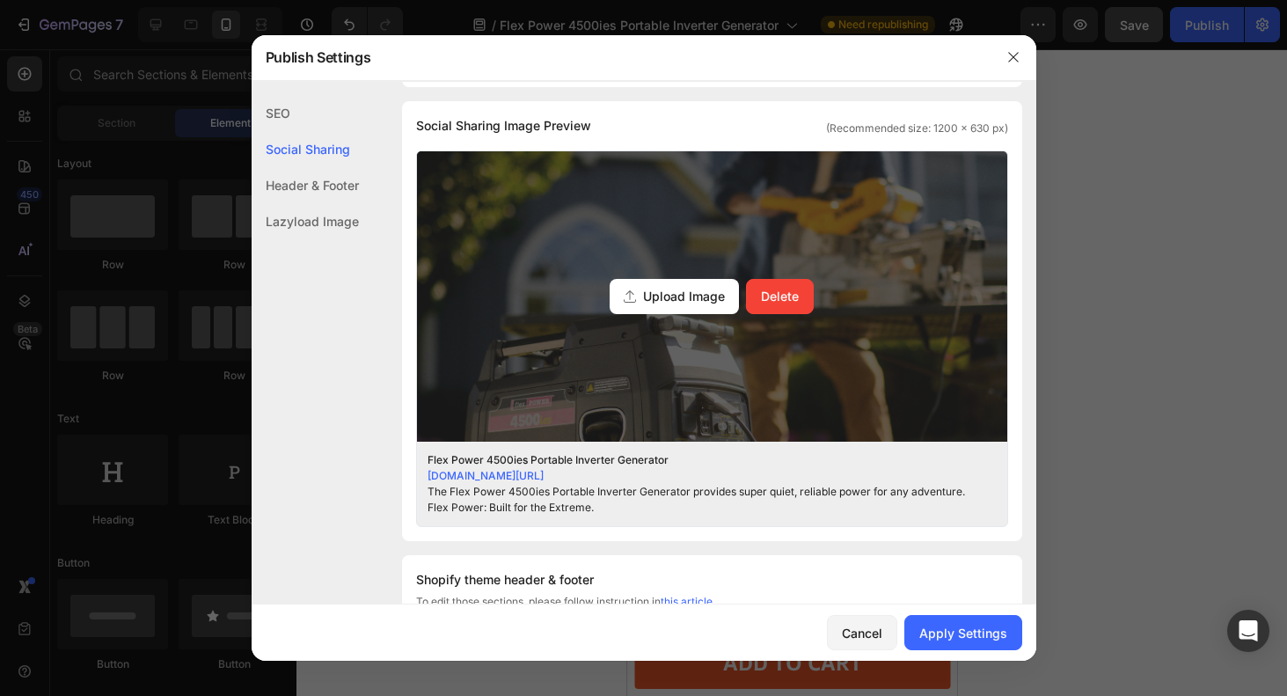
scroll to position [424, 0]
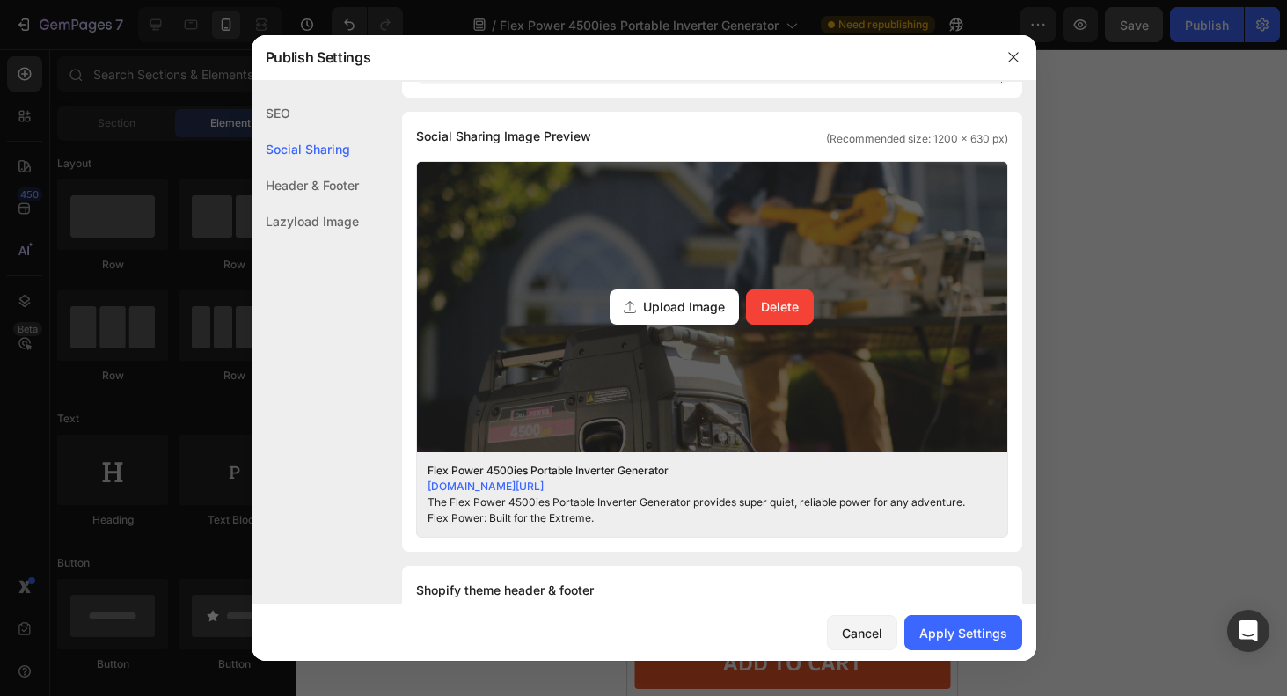
click at [705, 310] on span "Upload Image" at bounding box center [684, 306] width 82 height 18
click at [0, 0] on input "Upload Image Delete" at bounding box center [0, 0] width 0 height 0
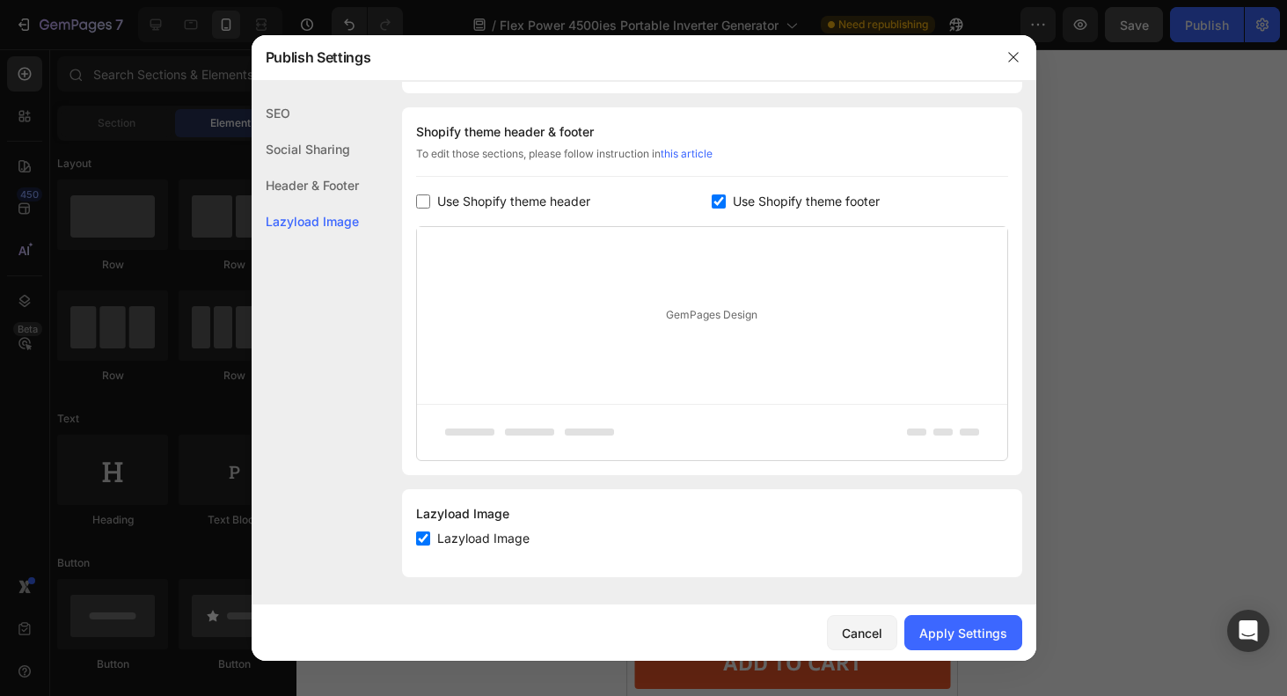
scroll to position [0, 0]
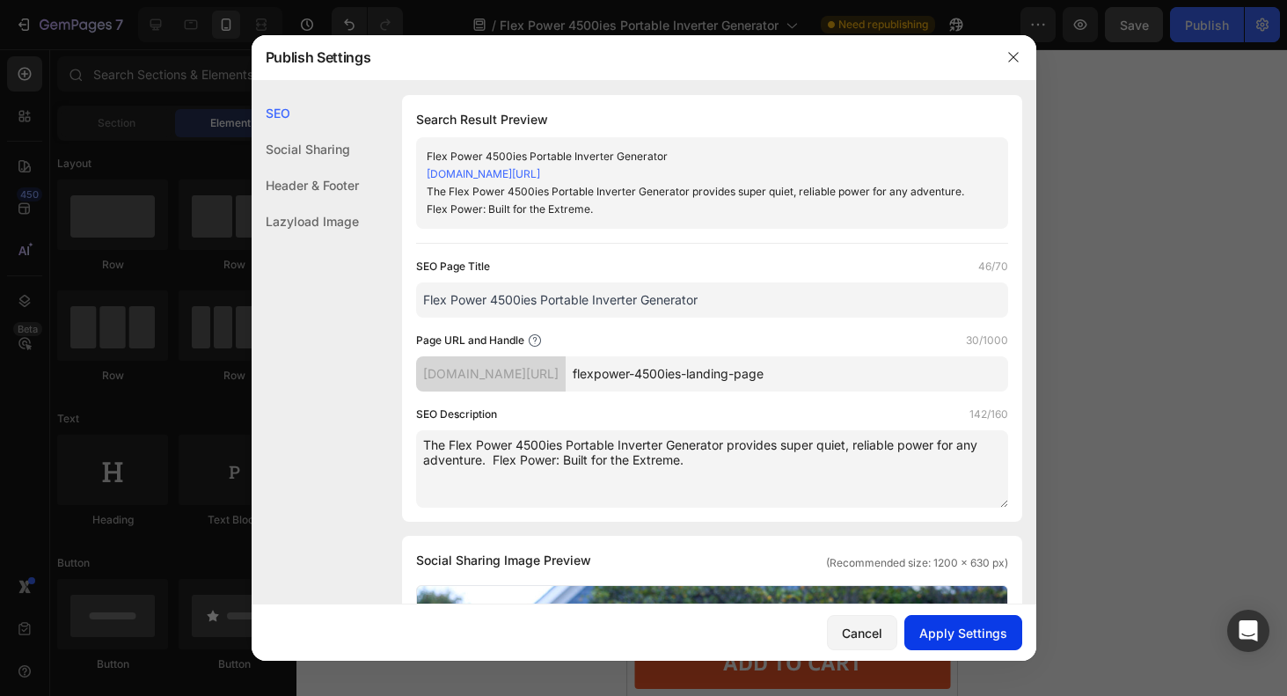
click at [960, 629] on div "Apply Settings" at bounding box center [963, 633] width 88 height 18
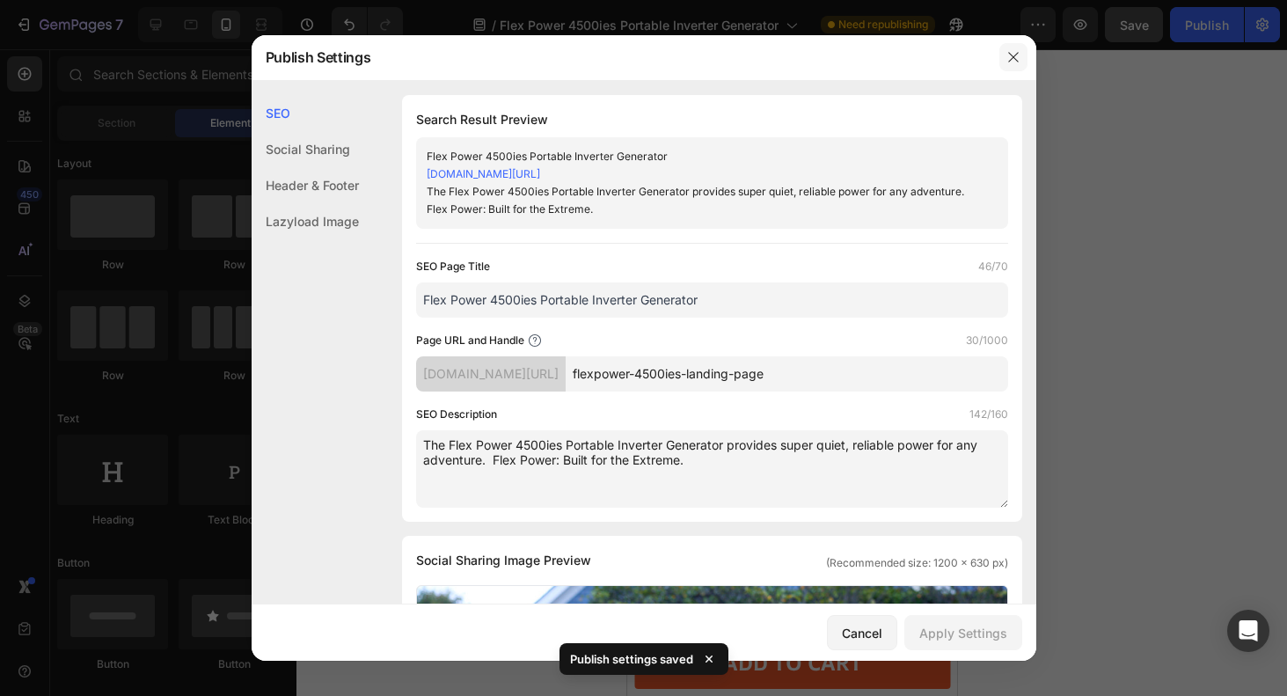
click at [1017, 57] on icon "button" at bounding box center [1013, 57] width 14 height 14
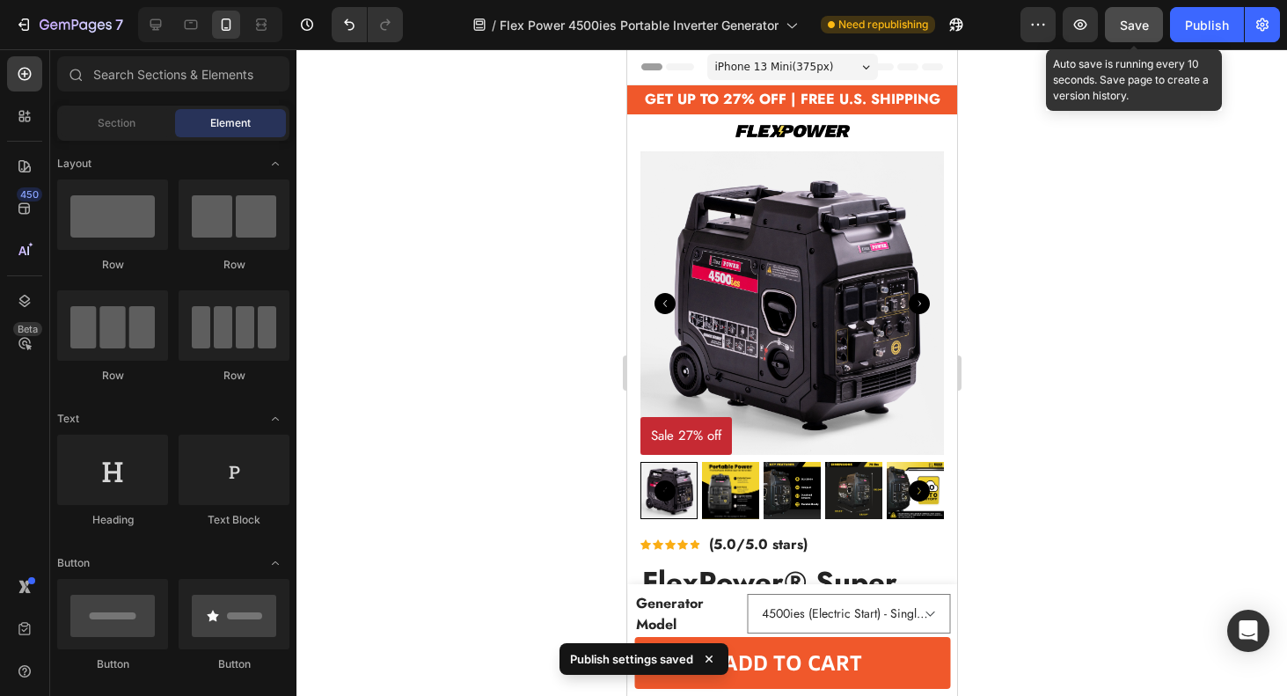
click at [1131, 28] on span "Save" at bounding box center [1134, 25] width 29 height 15
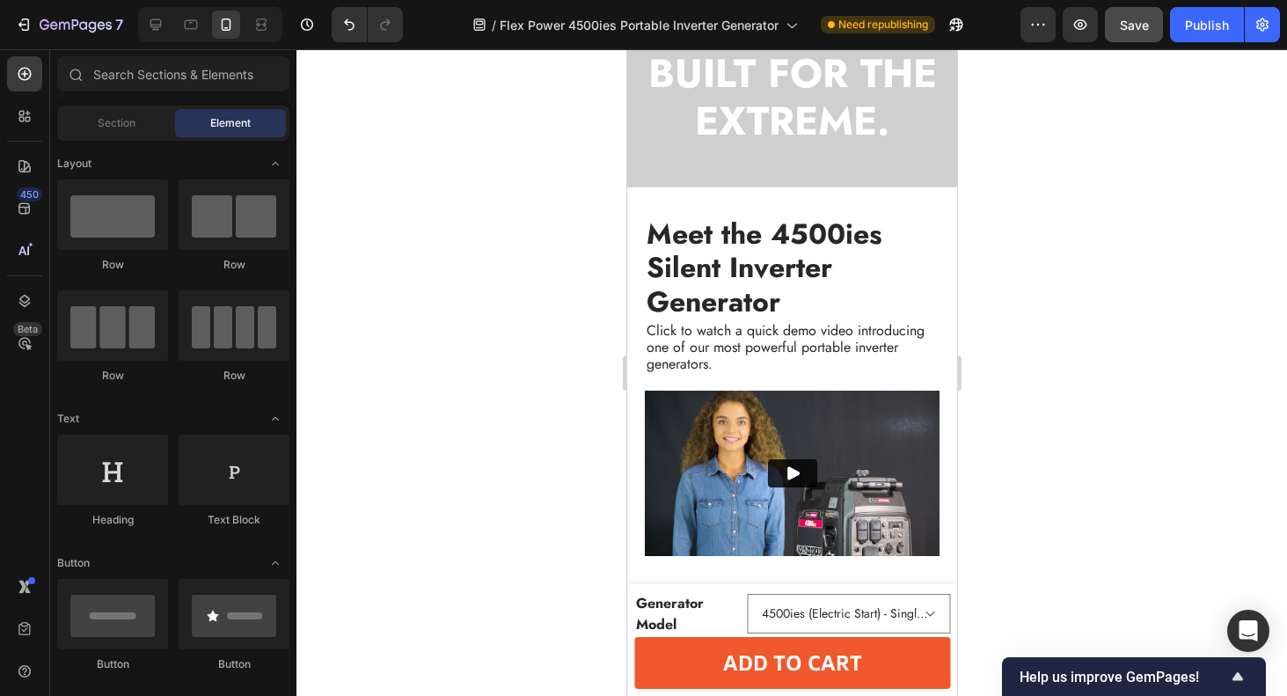
scroll to position [2190, 0]
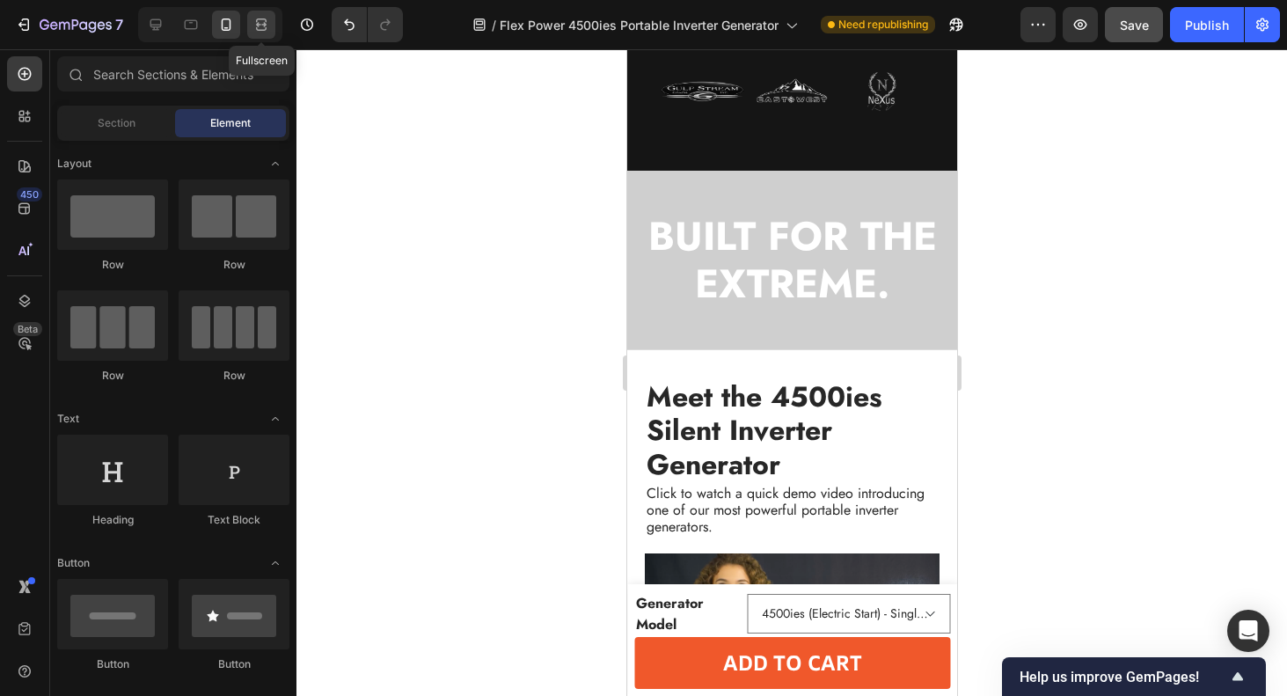
click at [266, 30] on icon at bounding box center [261, 25] width 18 height 18
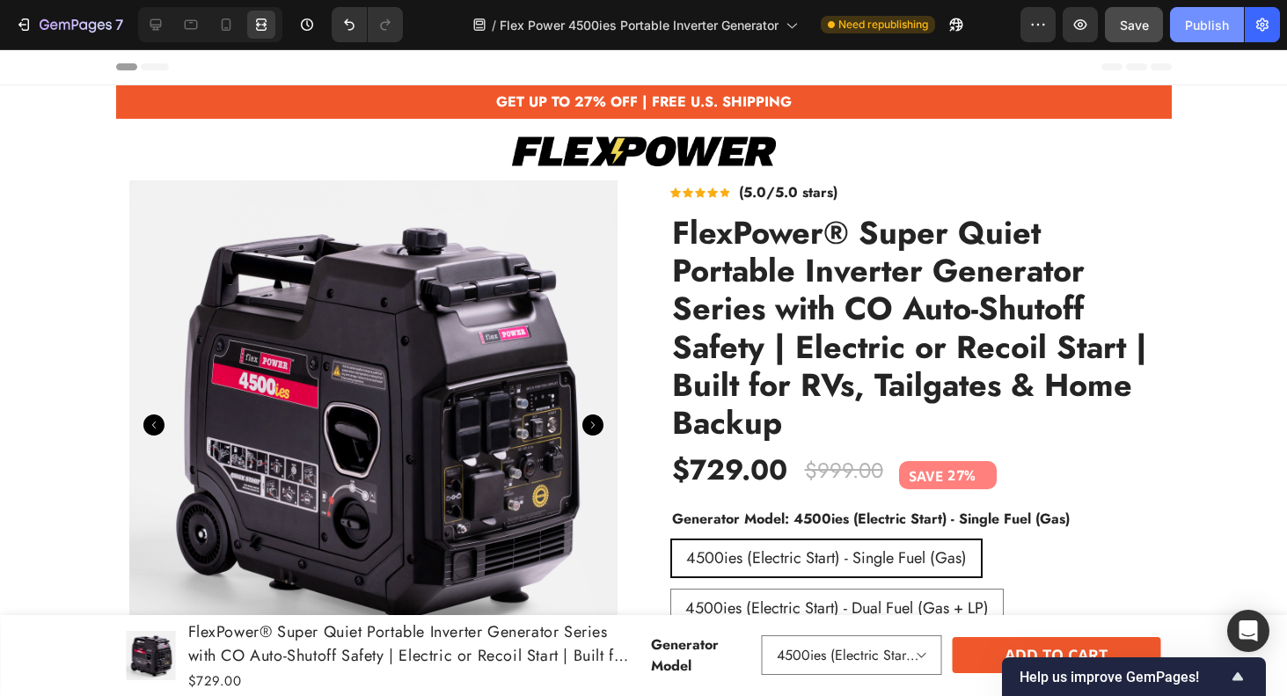
click at [1210, 18] on div "Publish" at bounding box center [1207, 25] width 44 height 18
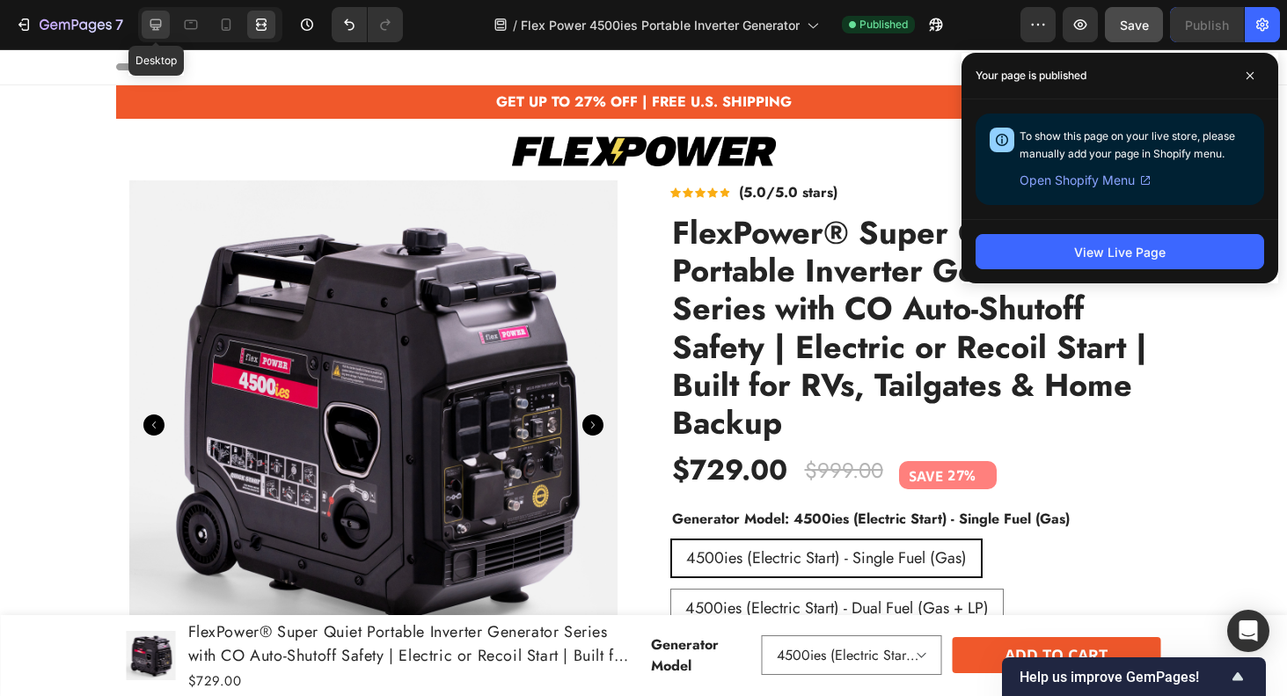
click at [157, 18] on icon at bounding box center [156, 25] width 18 height 18
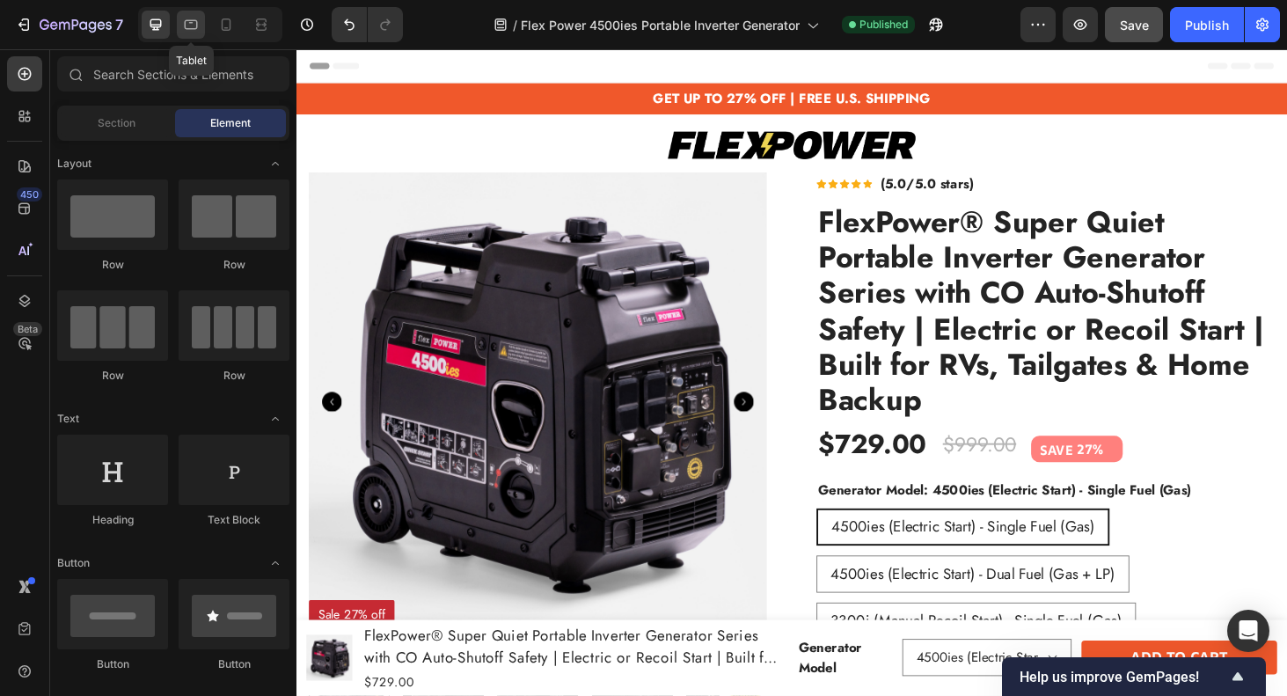
click at [193, 25] on icon at bounding box center [191, 25] width 18 height 18
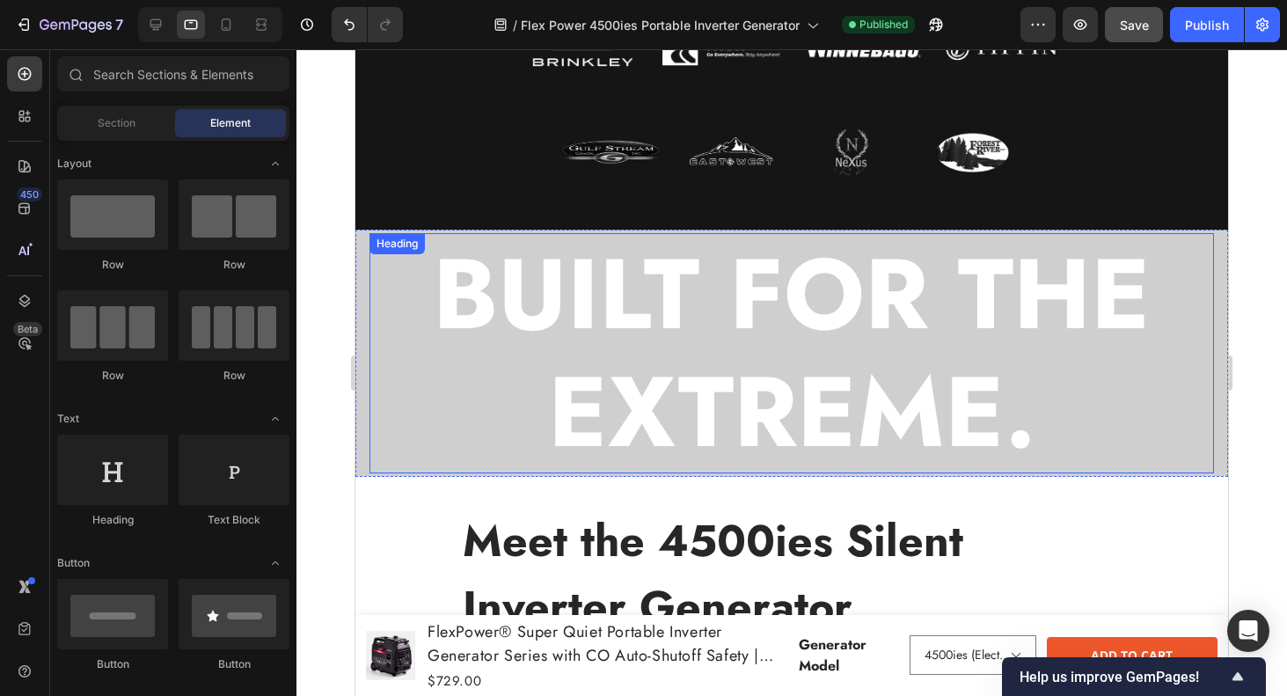
scroll to position [1690, 0]
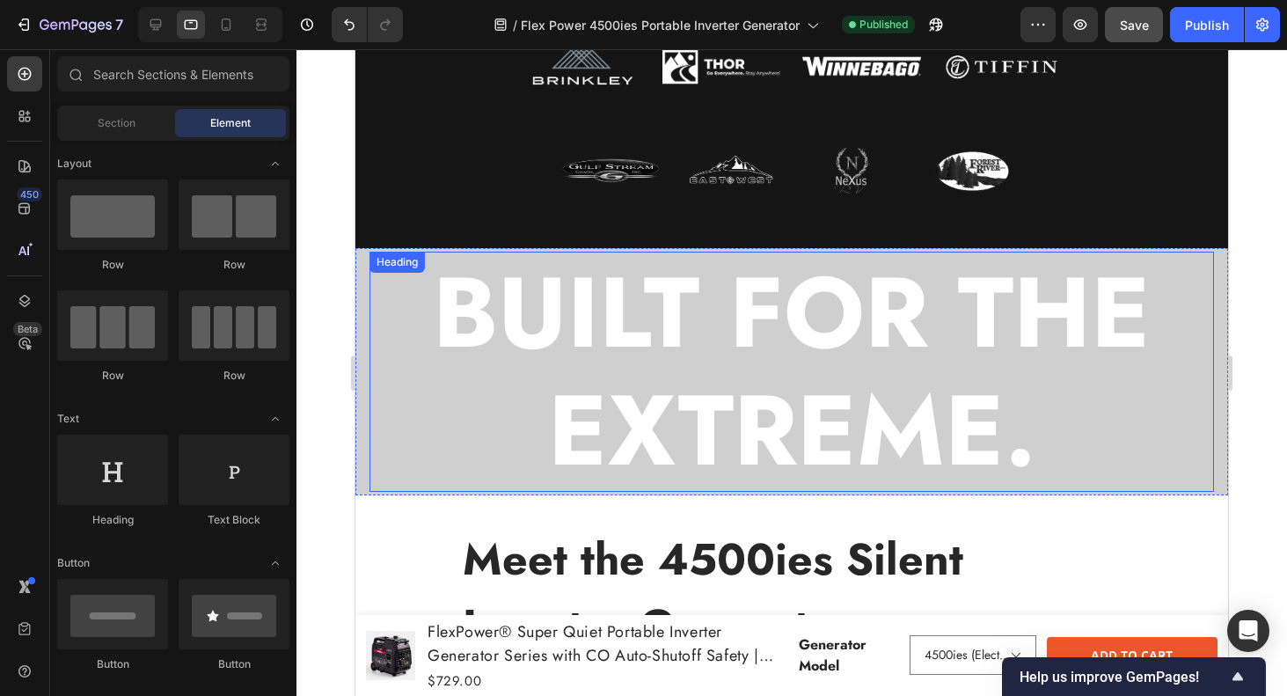
click at [467, 311] on strong "BUILT FOR THE EXTREME." at bounding box center [792, 371] width 718 height 260
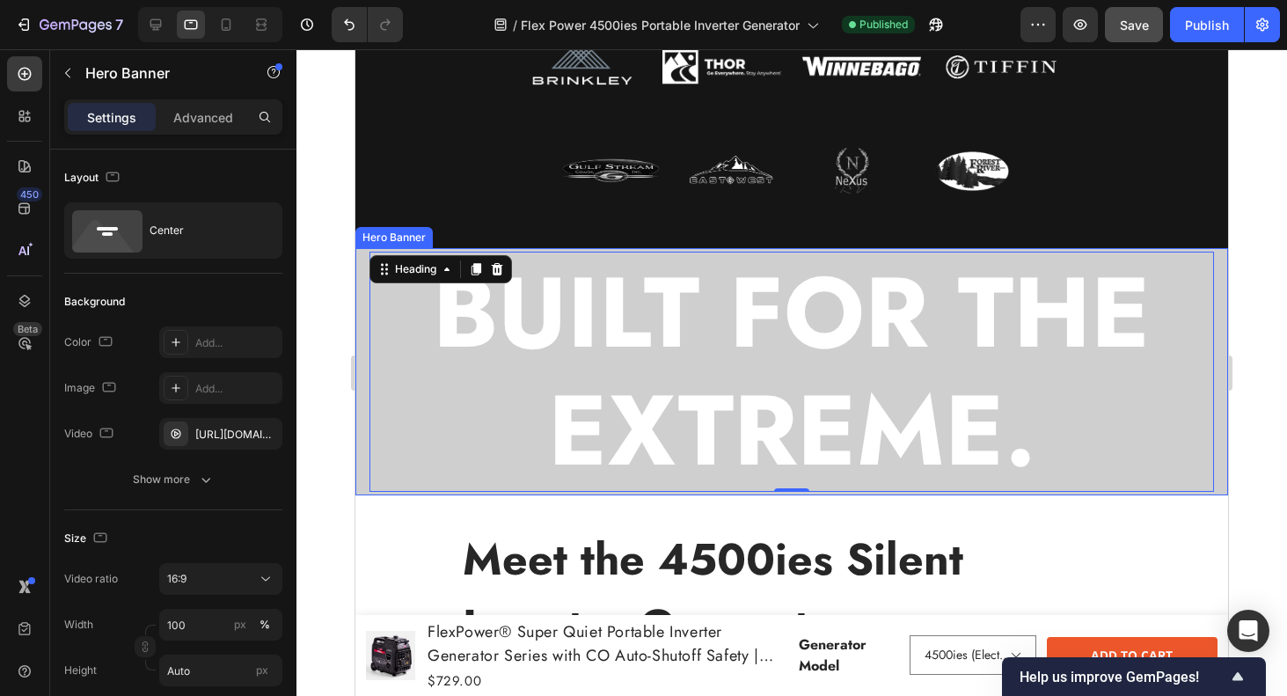
click at [357, 336] on div "BUILT FOR THE EXTREME. Heading 0" at bounding box center [791, 371] width 872 height 247
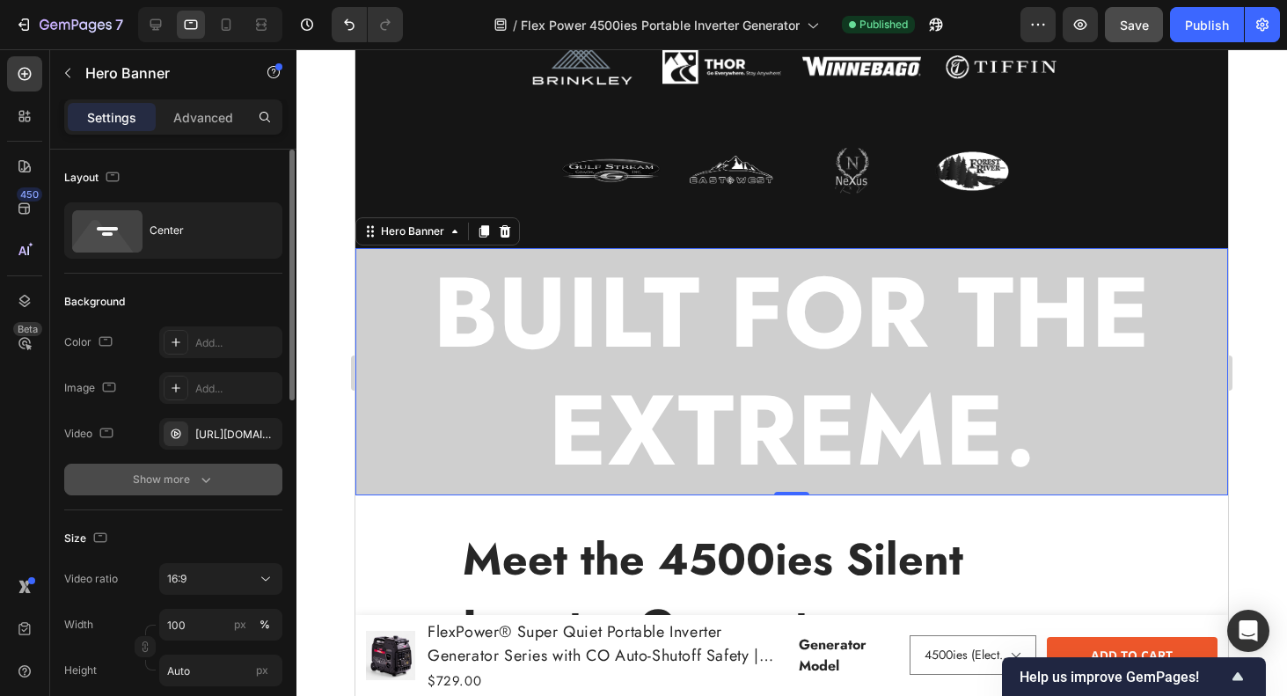
click at [164, 485] on div "Show more" at bounding box center [174, 480] width 82 height 18
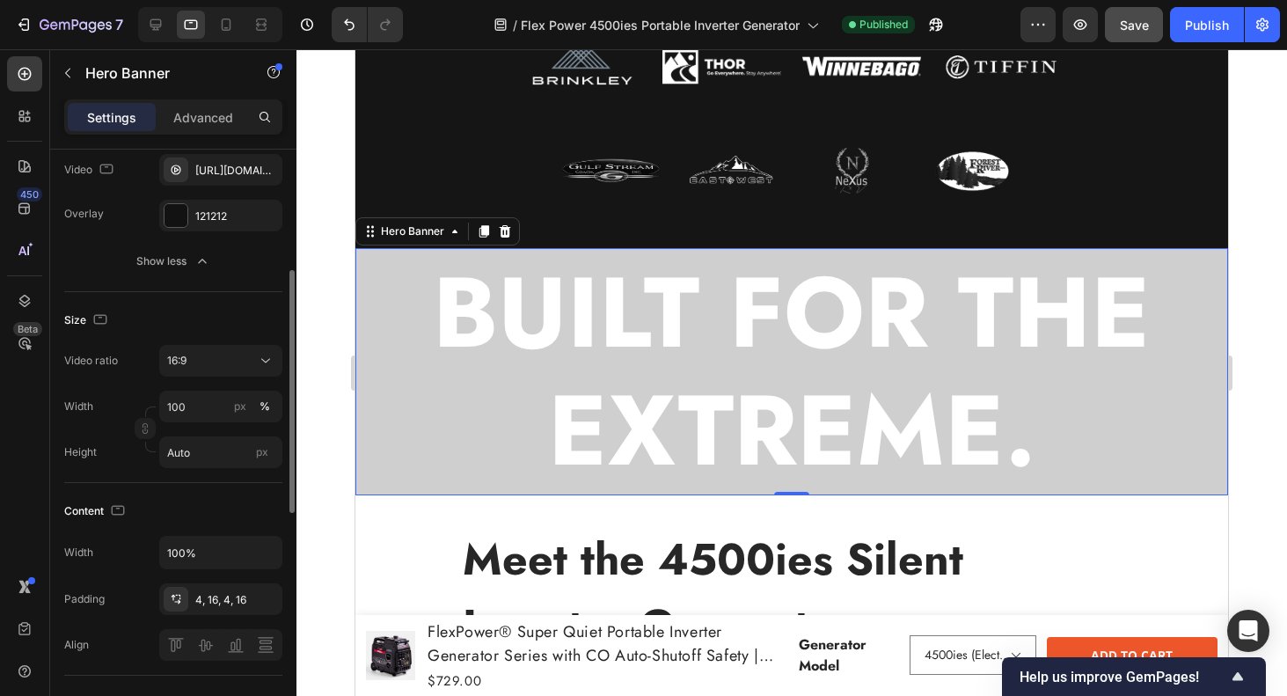
scroll to position [362, 0]
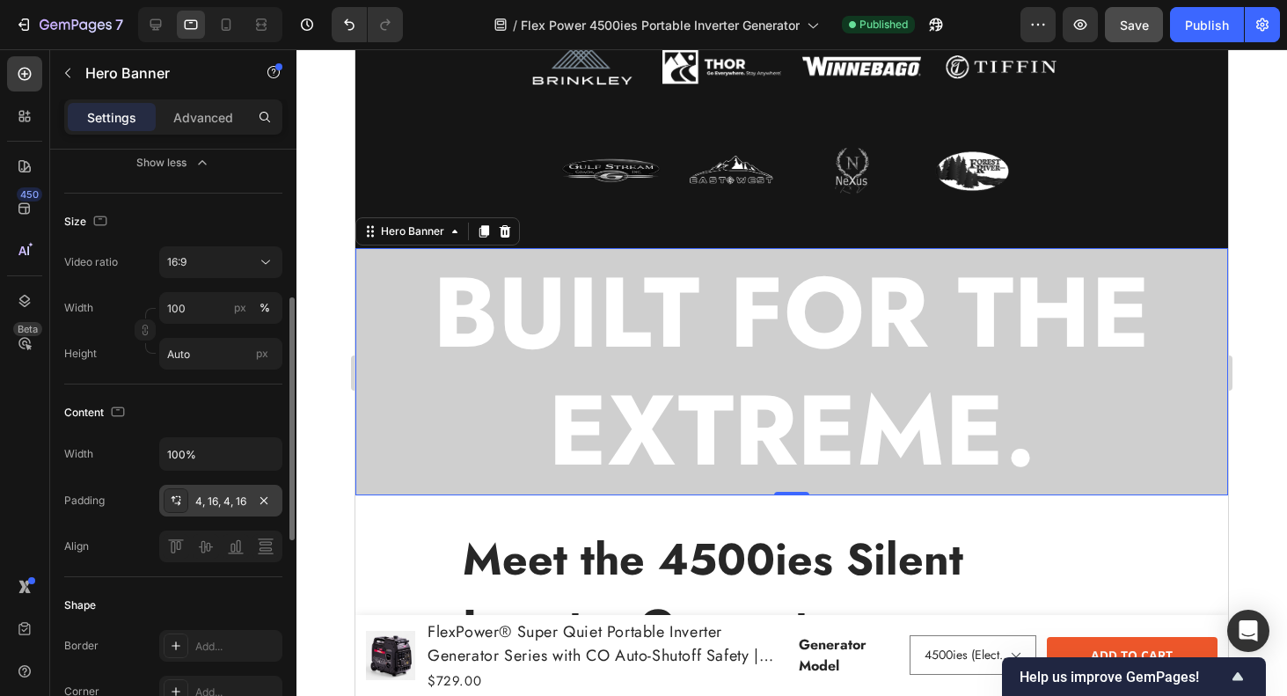
click at [217, 489] on div "4, 16, 4, 16" at bounding box center [220, 501] width 123 height 32
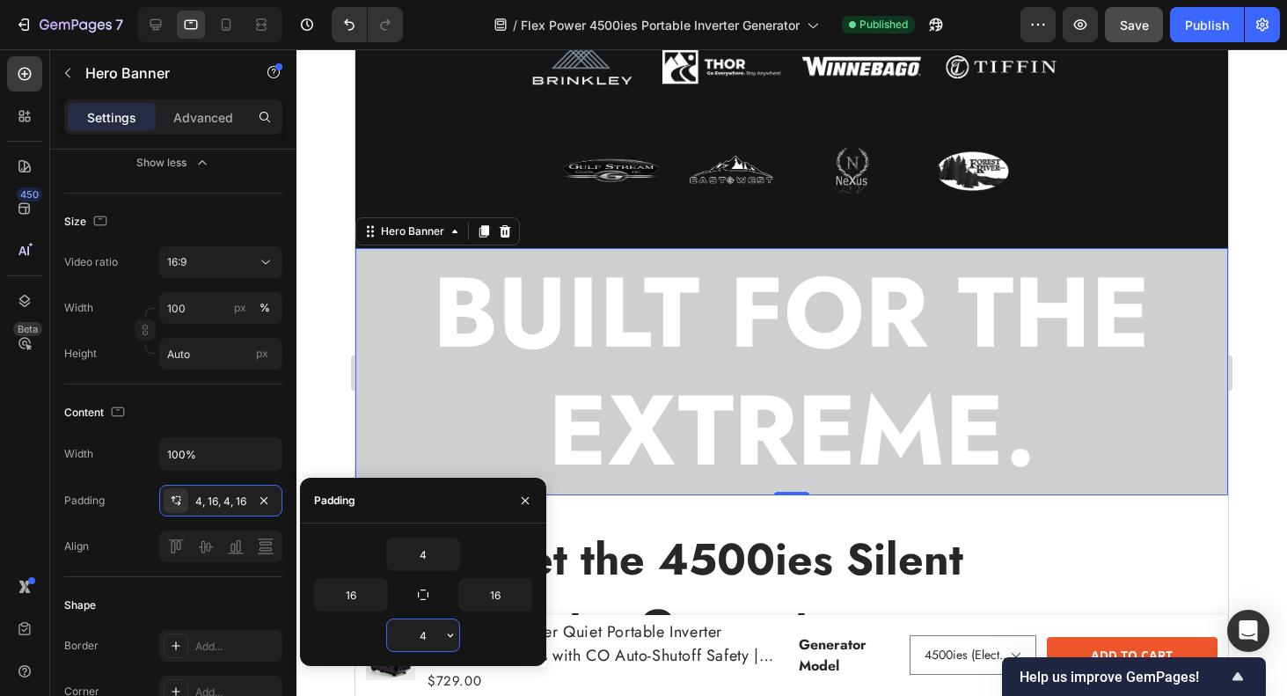
click at [422, 634] on input "4" at bounding box center [423, 635] width 72 height 32
click at [429, 637] on input "4" at bounding box center [423, 635] width 72 height 32
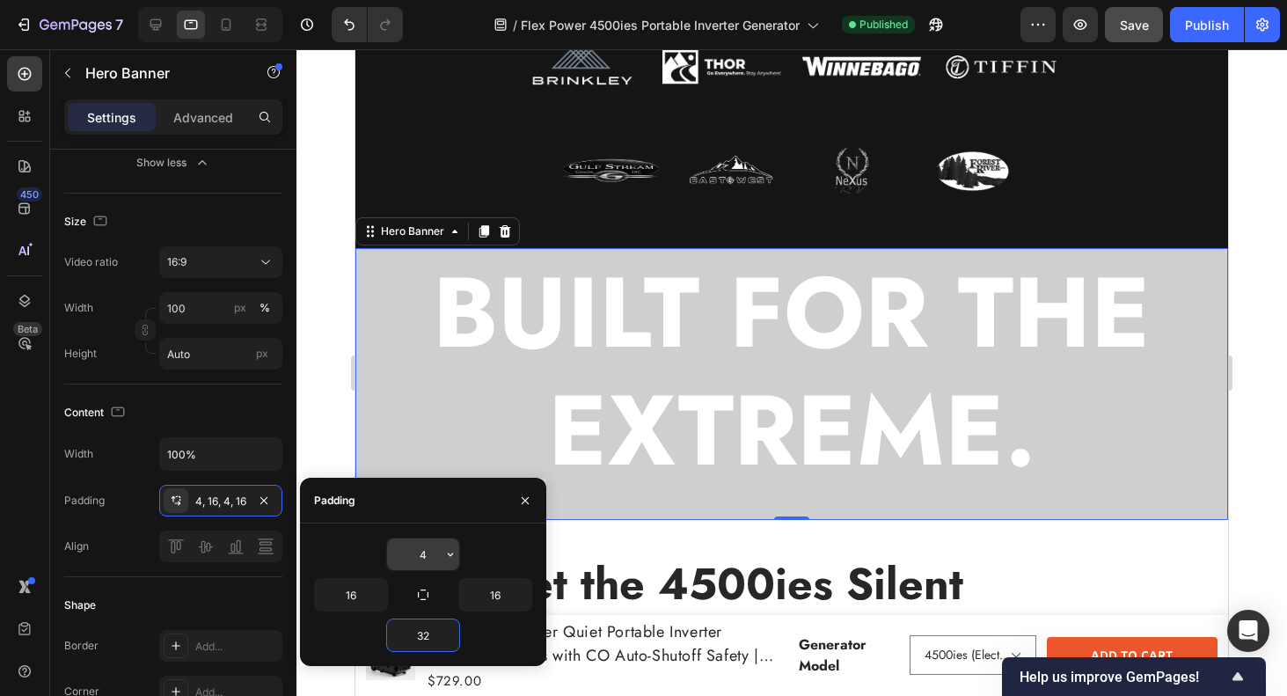
type input "32"
click at [421, 553] on input "4" at bounding box center [423, 554] width 72 height 32
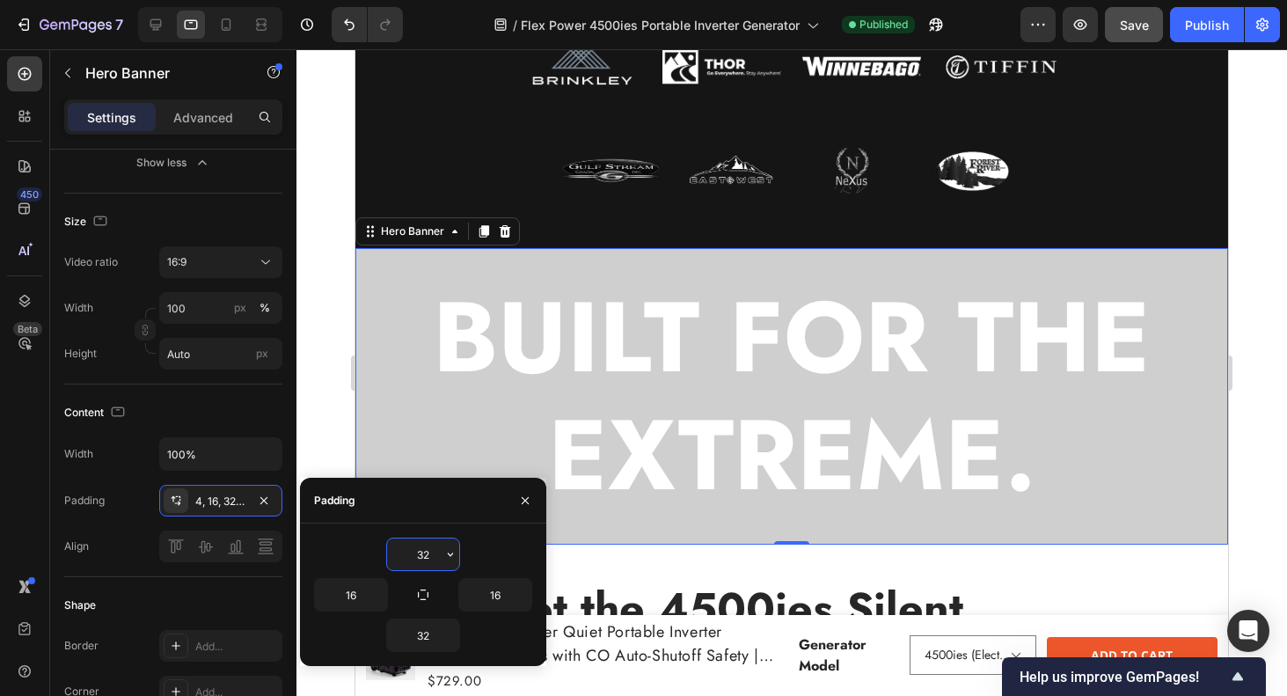
click at [420, 553] on input "32" at bounding box center [423, 554] width 72 height 32
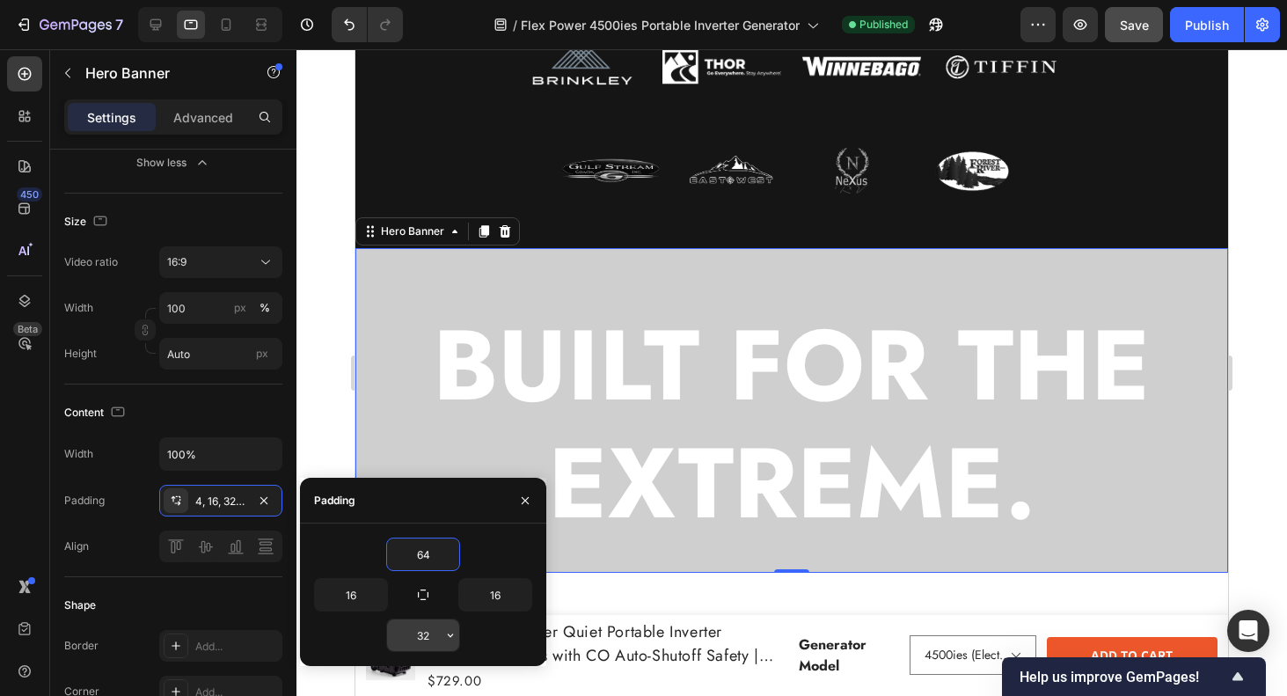
type input "64"
click at [421, 634] on input "32" at bounding box center [423, 635] width 72 height 32
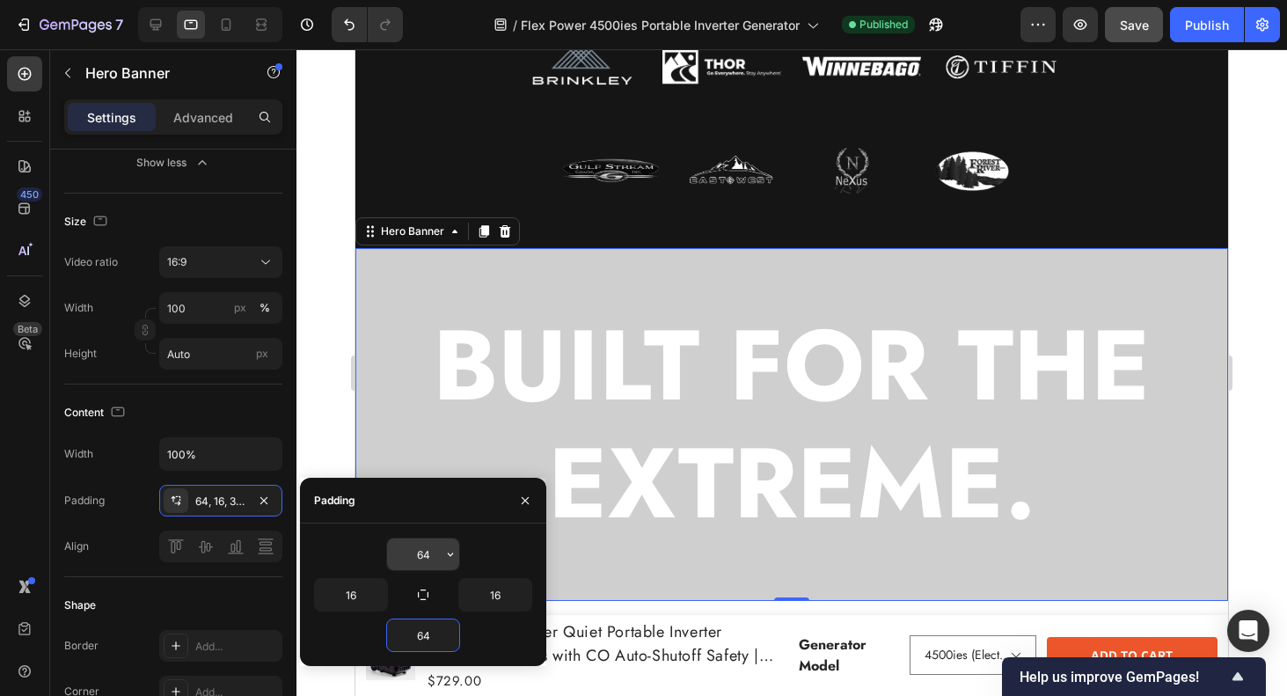
type input "64"
click at [424, 557] on input "64" at bounding box center [423, 554] width 72 height 32
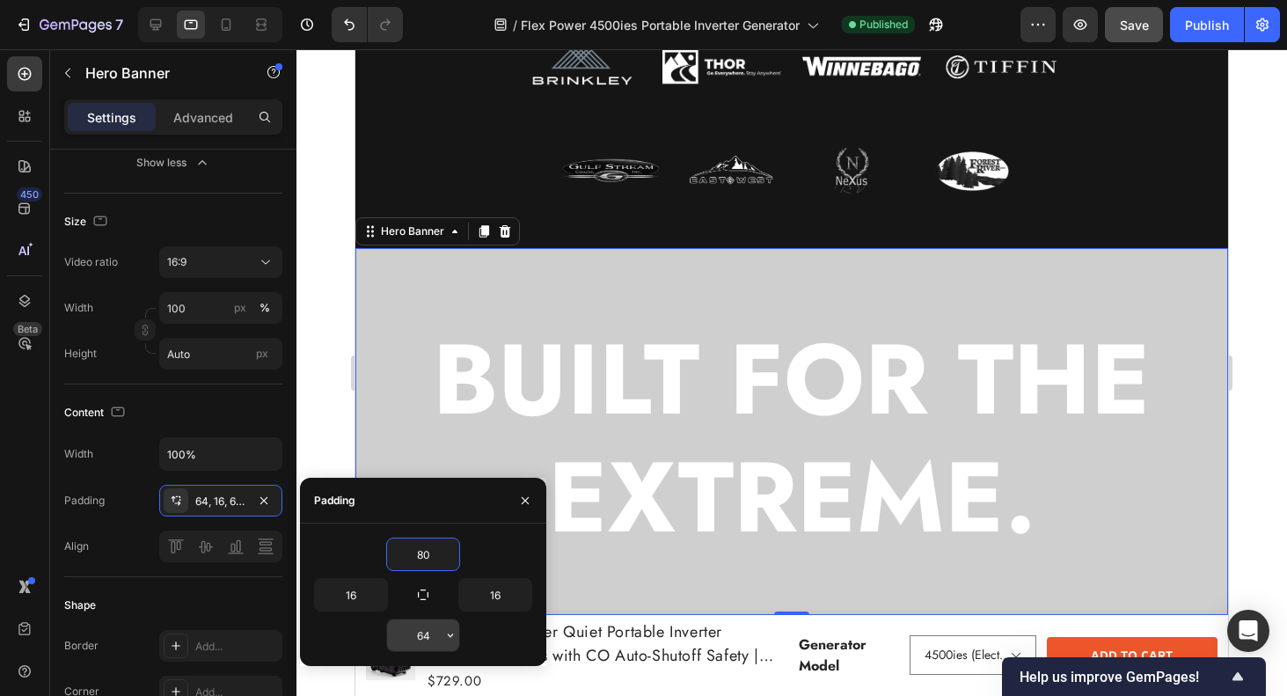
type input "80"
click at [423, 630] on input "64" at bounding box center [423, 635] width 72 height 32
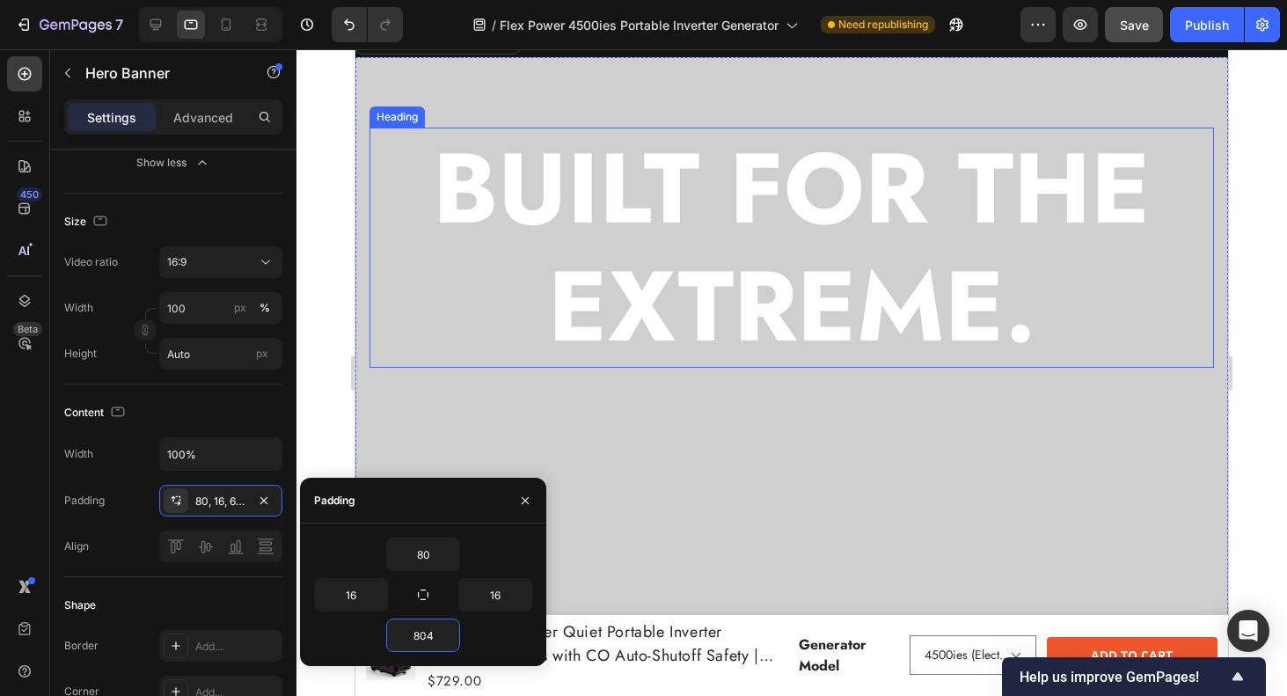
scroll to position [1767, 0]
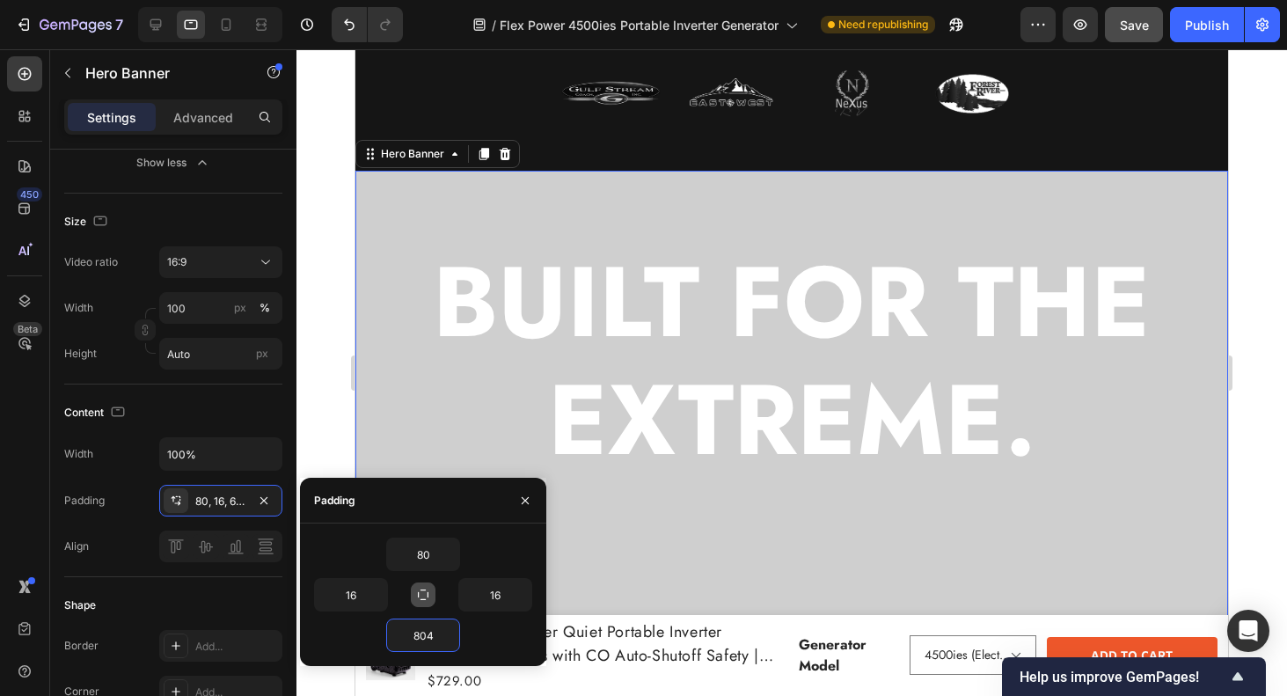
type input "80"
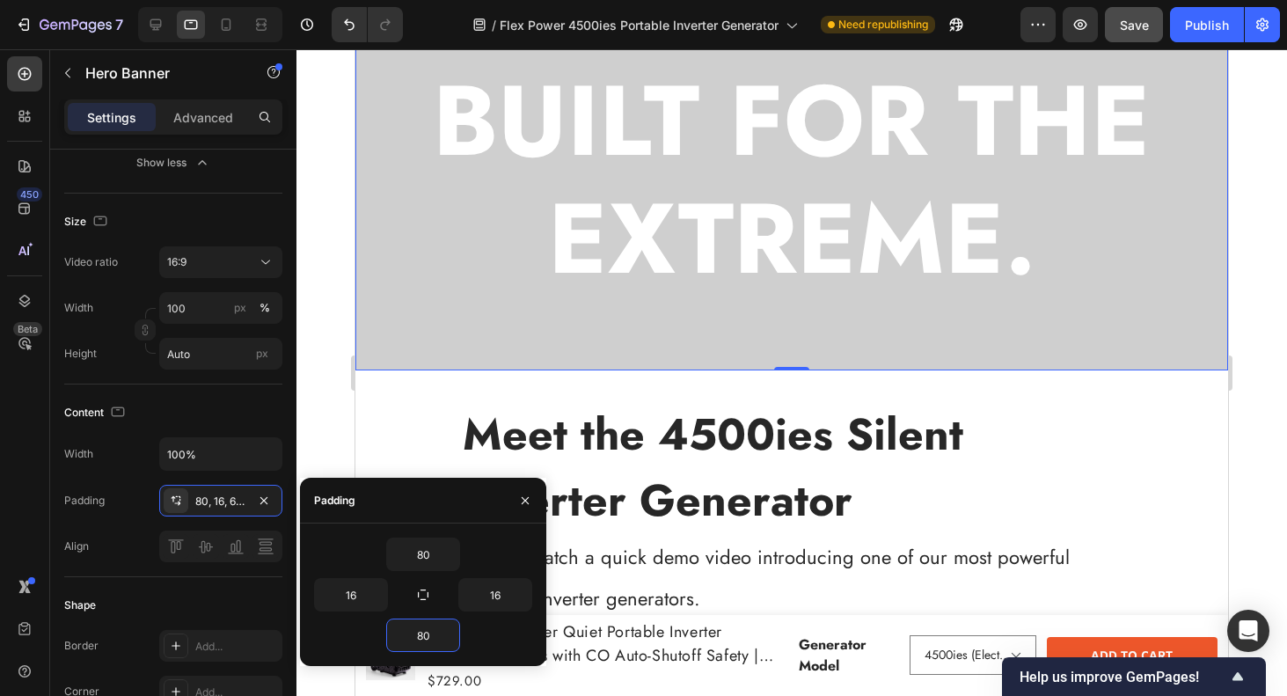
scroll to position [1800, 0]
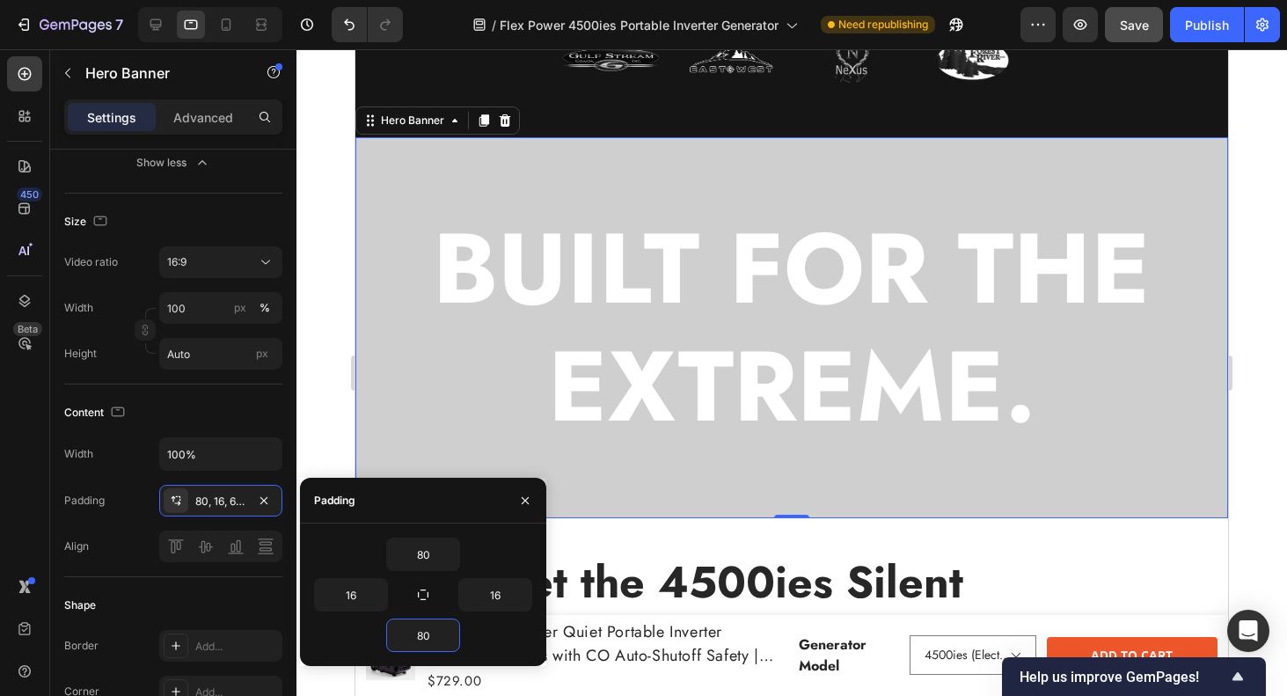
click at [1282, 108] on div at bounding box center [791, 372] width 990 height 646
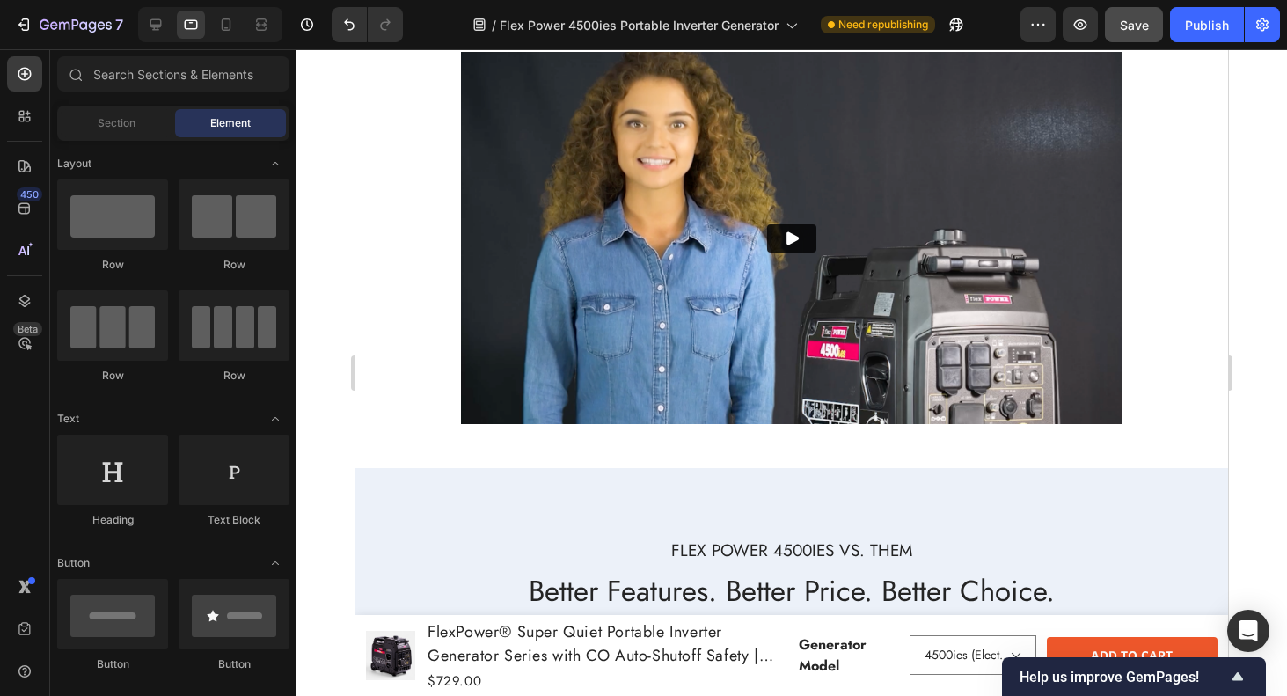
scroll to position [2535, 0]
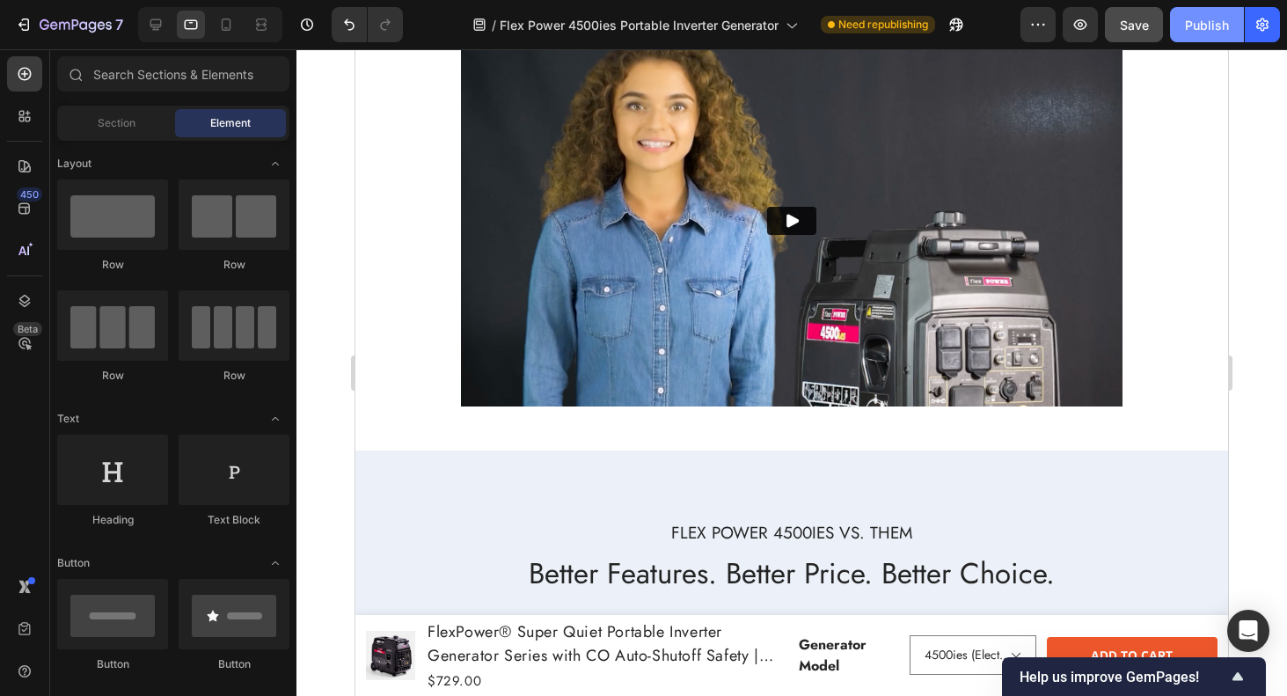
click at [1197, 25] on div "Publish" at bounding box center [1207, 25] width 44 height 18
